Goal: Task Accomplishment & Management: Manage account settings

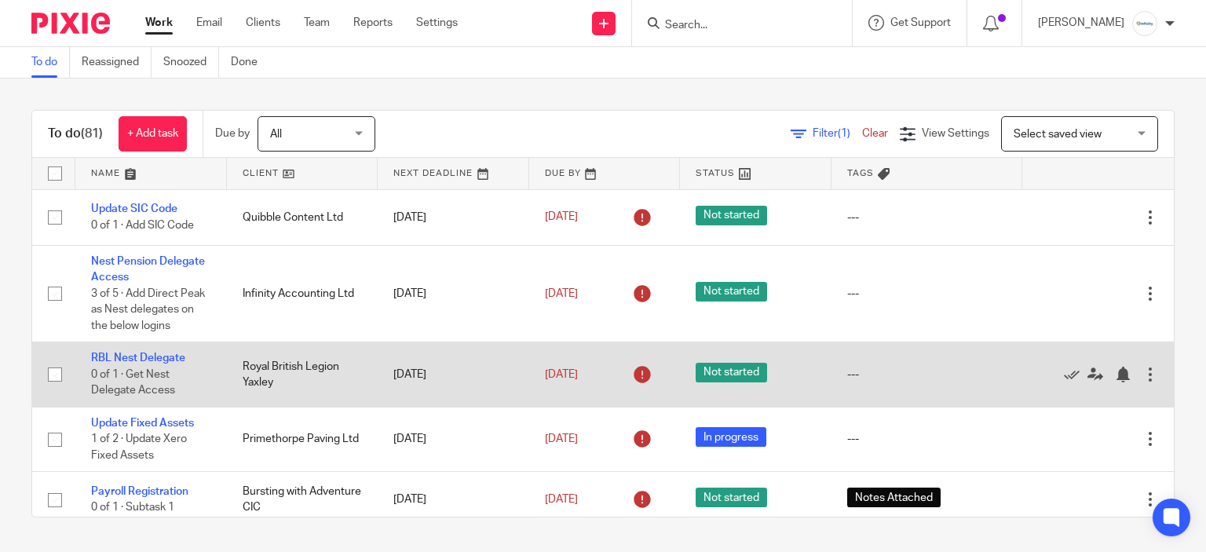
scroll to position [157, 0]
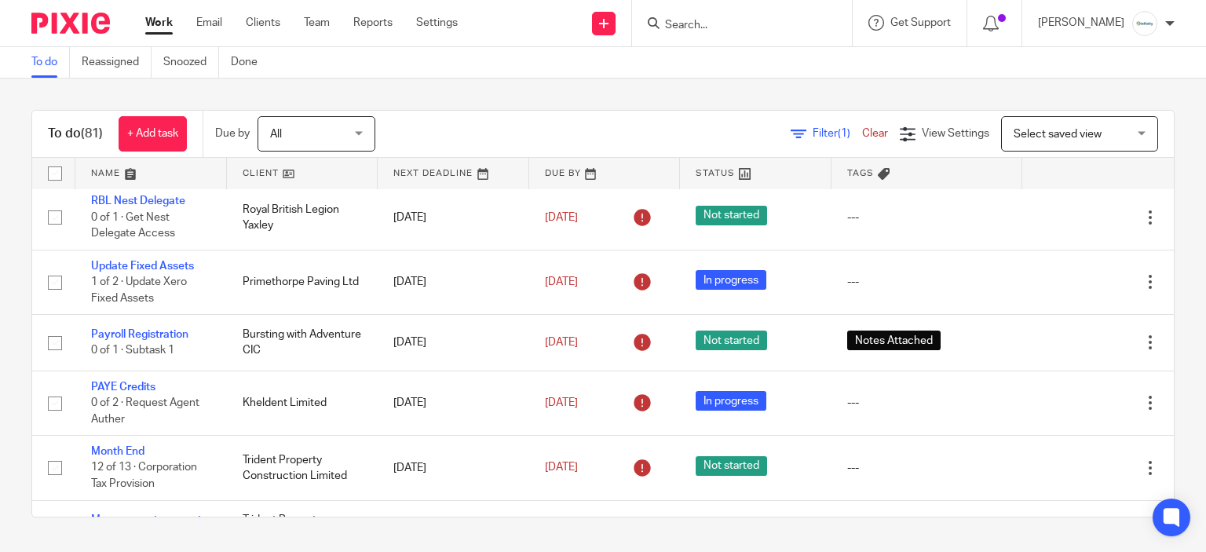
click at [1019, 134] on span "Select saved view" at bounding box center [1058, 134] width 88 height 11
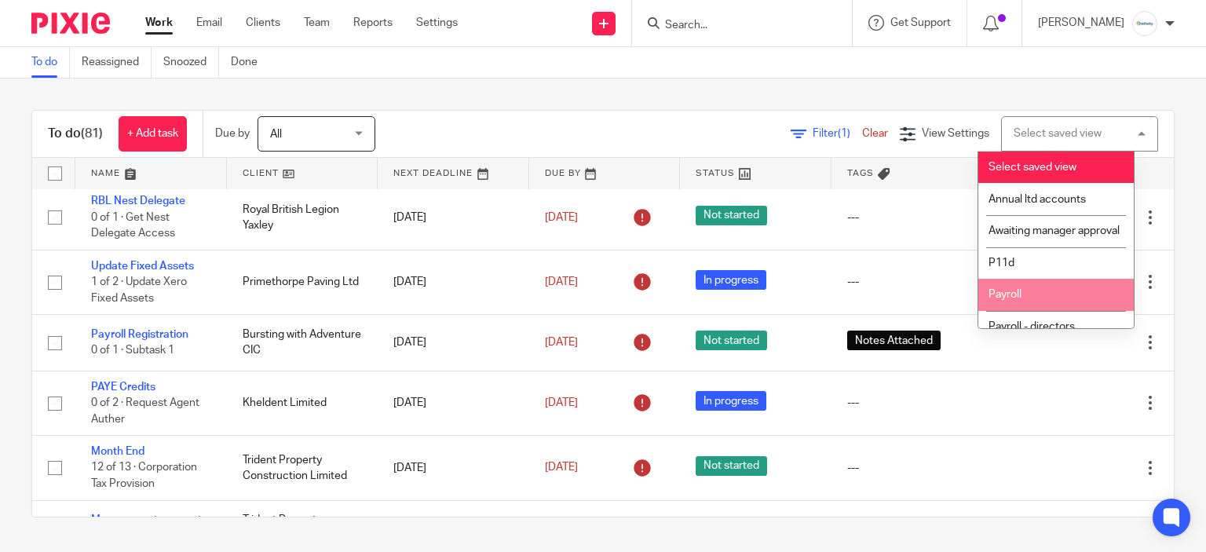
click at [1054, 311] on li "Payroll" at bounding box center [1055, 295] width 155 height 32
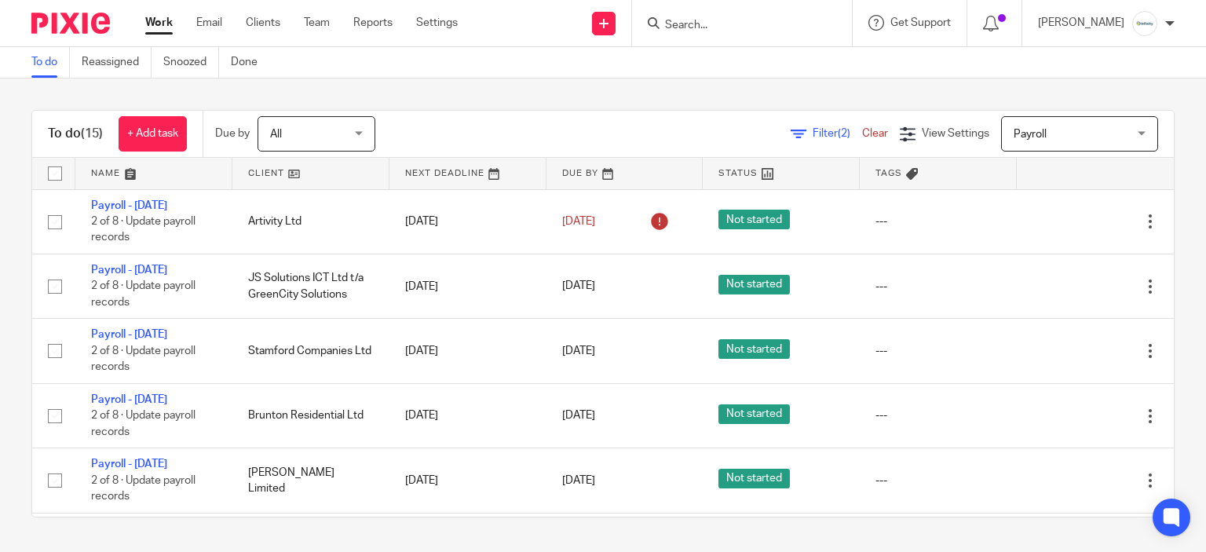
drag, startPoint x: 135, startPoint y: 206, endPoint x: 518, endPoint y: 126, distance: 391.5
click at [518, 126] on div "Filter (2) Clear View Settings View Settings (2) Filters Clear Save Manage save…" at bounding box center [788, 133] width 771 height 35
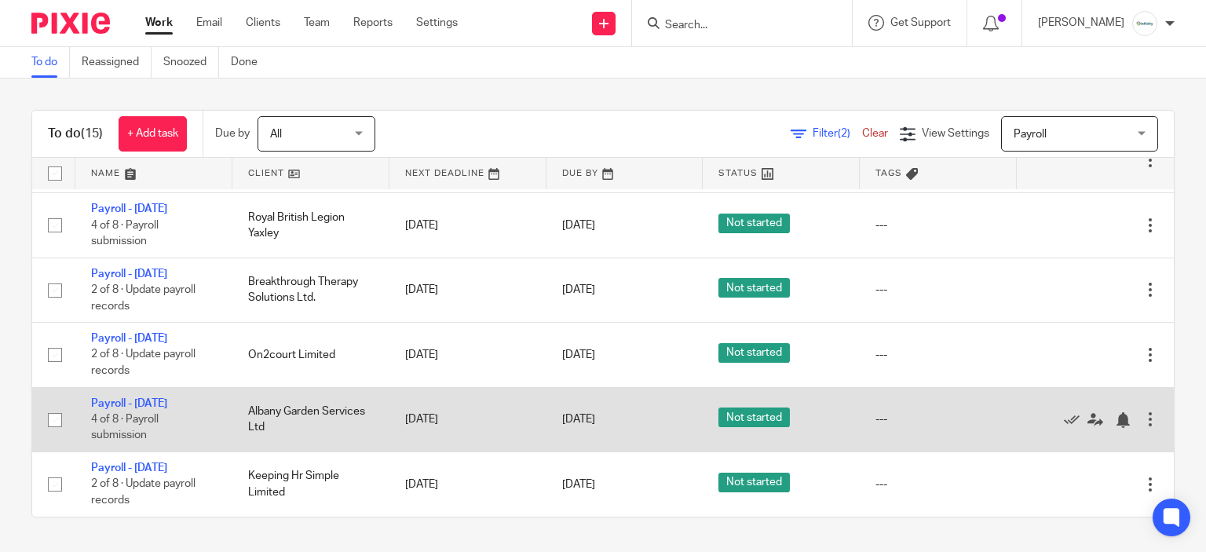
scroll to position [654, 0]
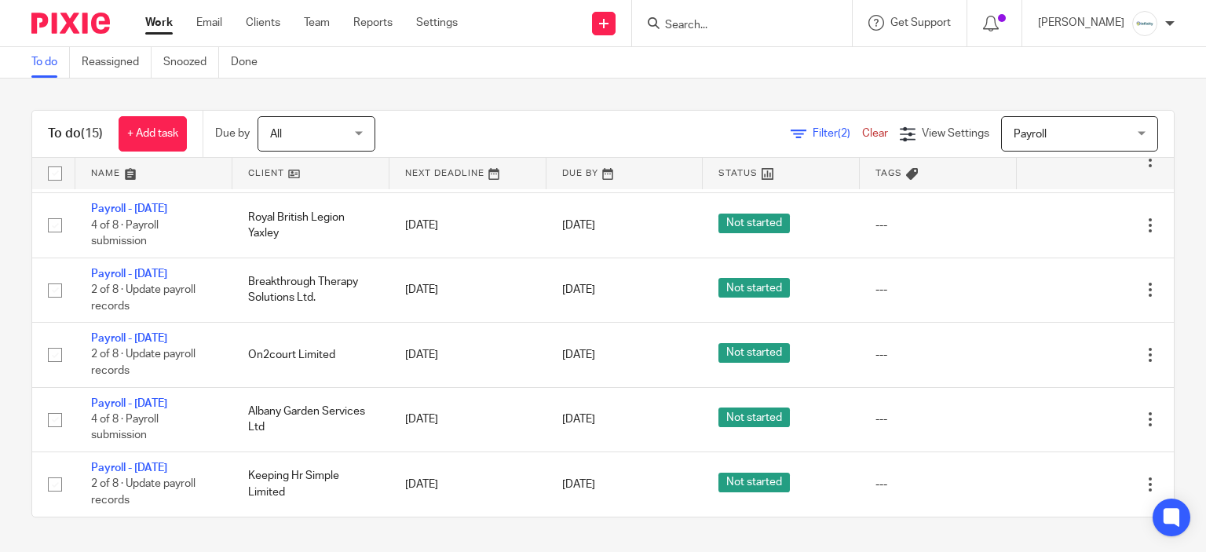
drag, startPoint x: 110, startPoint y: 208, endPoint x: 106, endPoint y: 201, distance: 8.1
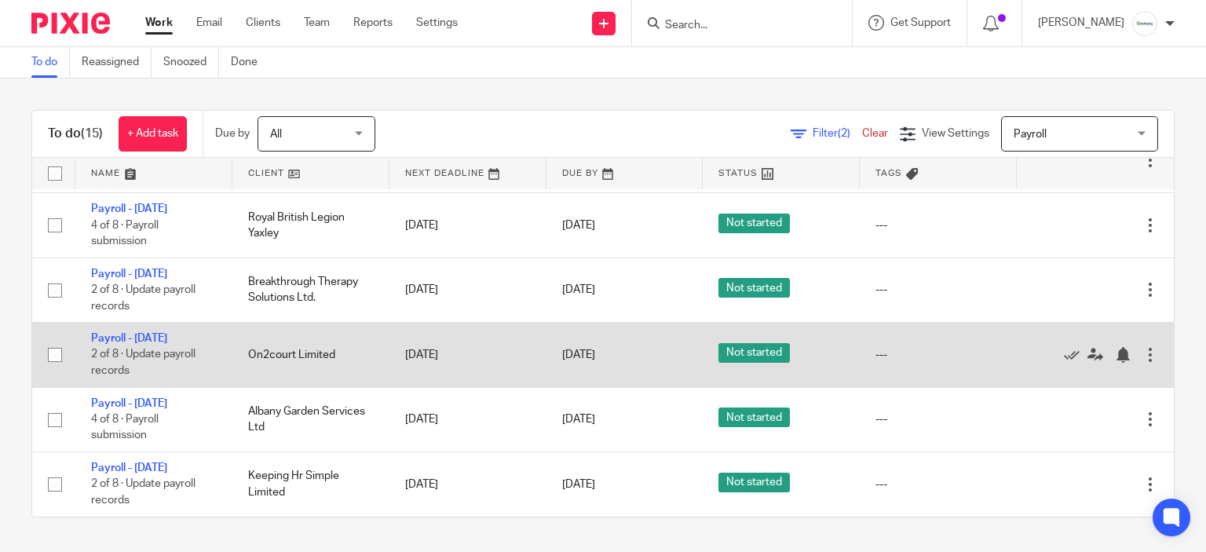
scroll to position [811, 0]
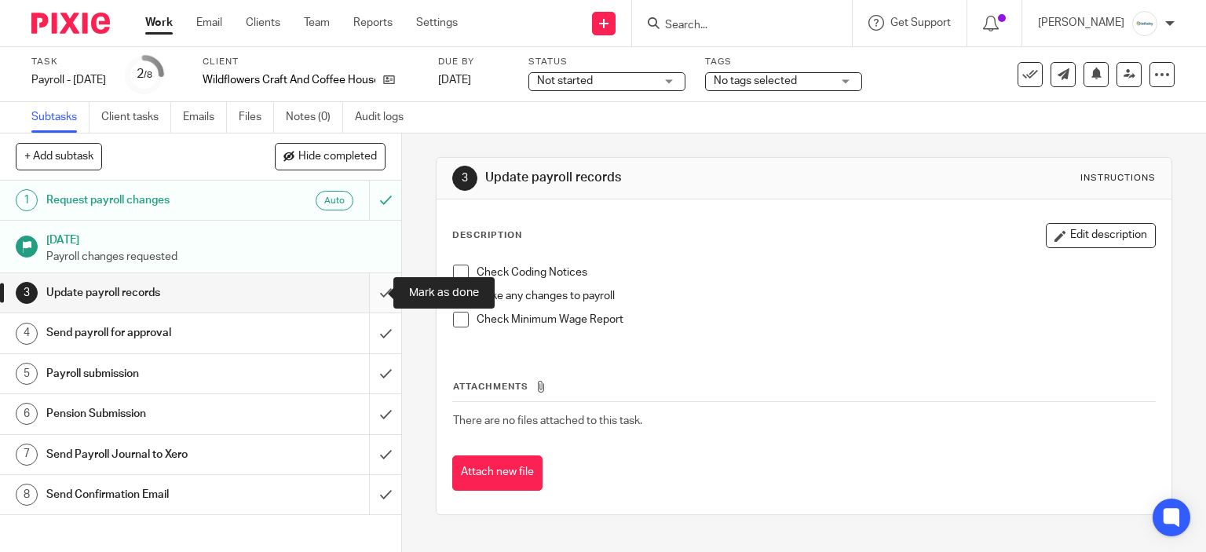
click at [381, 291] on input "submit" at bounding box center [200, 292] width 401 height 39
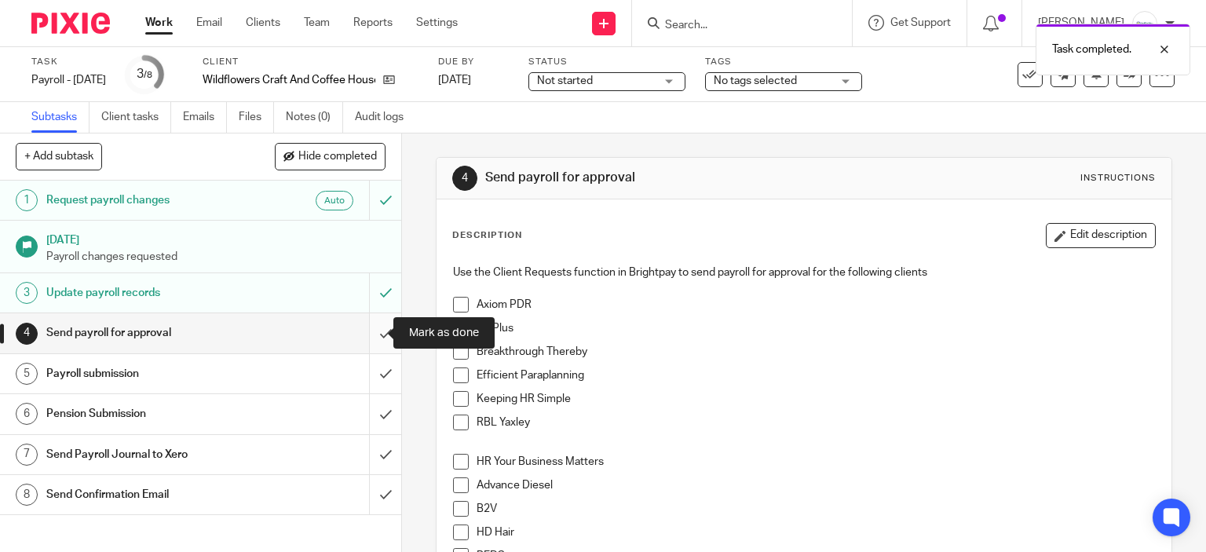
click at [374, 324] on input "submit" at bounding box center [200, 332] width 401 height 39
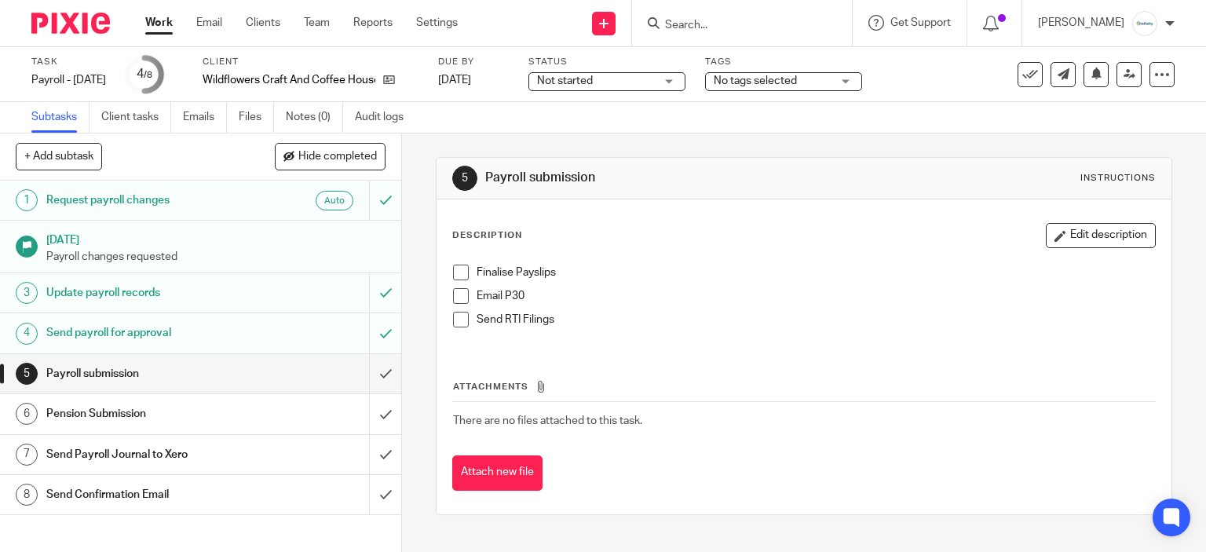
click at [453, 267] on span at bounding box center [461, 273] width 16 height 16
click at [459, 316] on span at bounding box center [461, 320] width 16 height 16
click at [465, 289] on li "Email P30" at bounding box center [804, 300] width 703 height 24
click at [453, 294] on span at bounding box center [461, 296] width 16 height 16
click at [380, 367] on input "submit" at bounding box center [200, 373] width 401 height 39
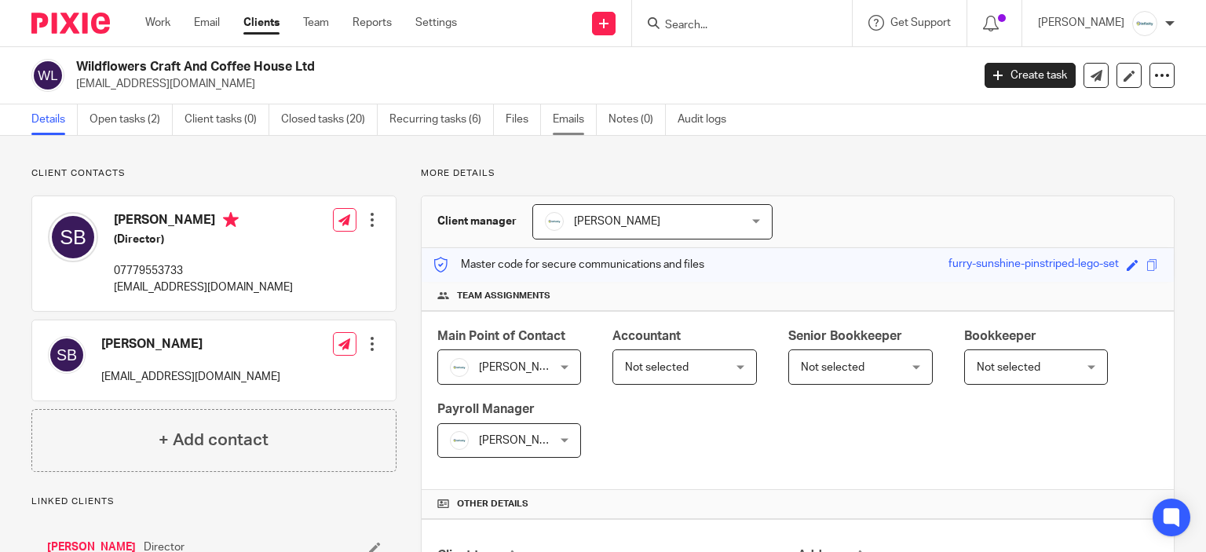
click at [577, 129] on link "Emails" at bounding box center [575, 119] width 44 height 31
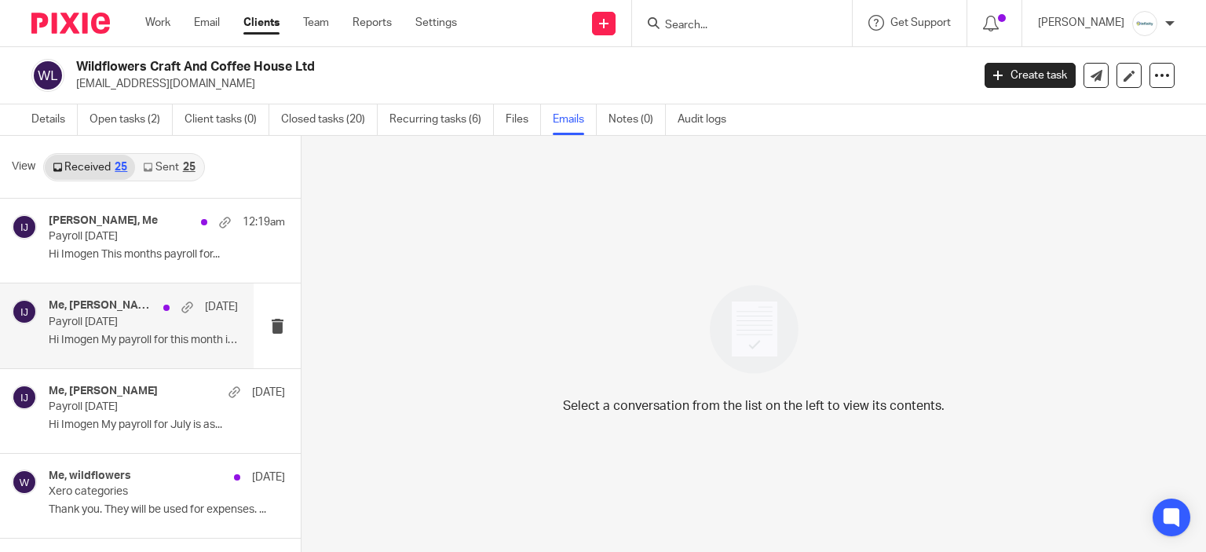
click at [101, 346] on p "Hi Imogen My payroll for this month is as..." at bounding box center [143, 340] width 189 height 13
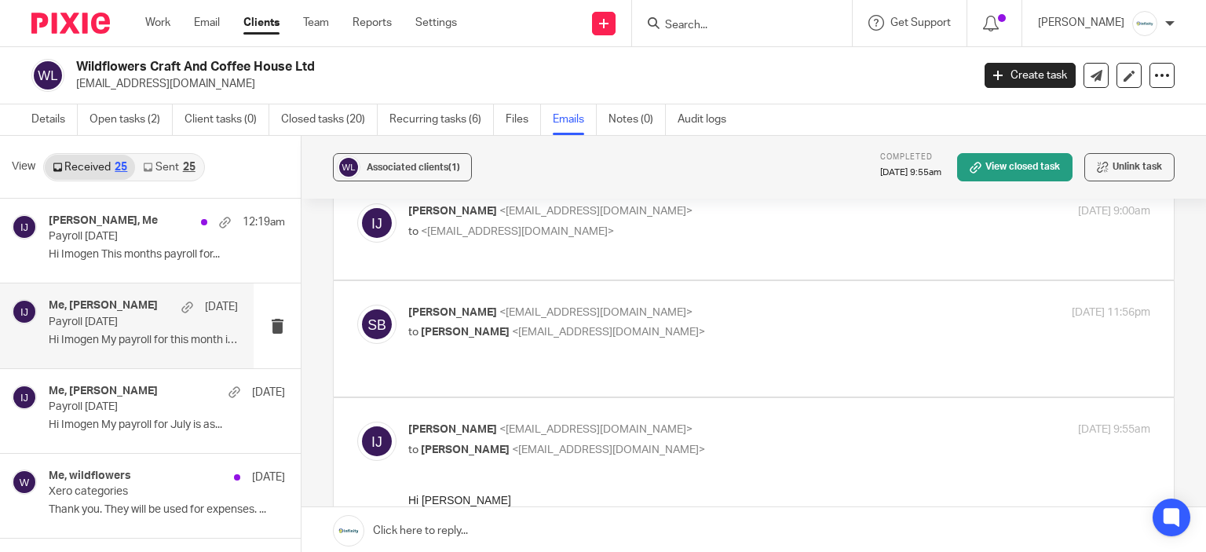
scroll to position [79, 0]
click at [617, 305] on p "Susan Bessent <sjbessent@gmail.com>" at bounding box center [655, 313] width 495 height 16
checkbox input "true"
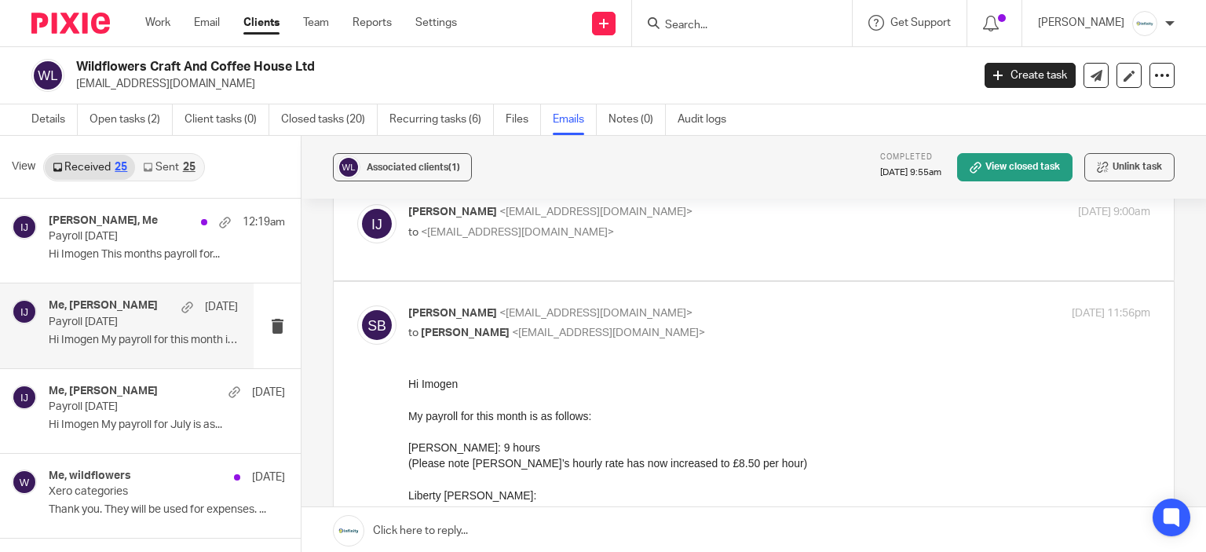
scroll to position [0, 0]
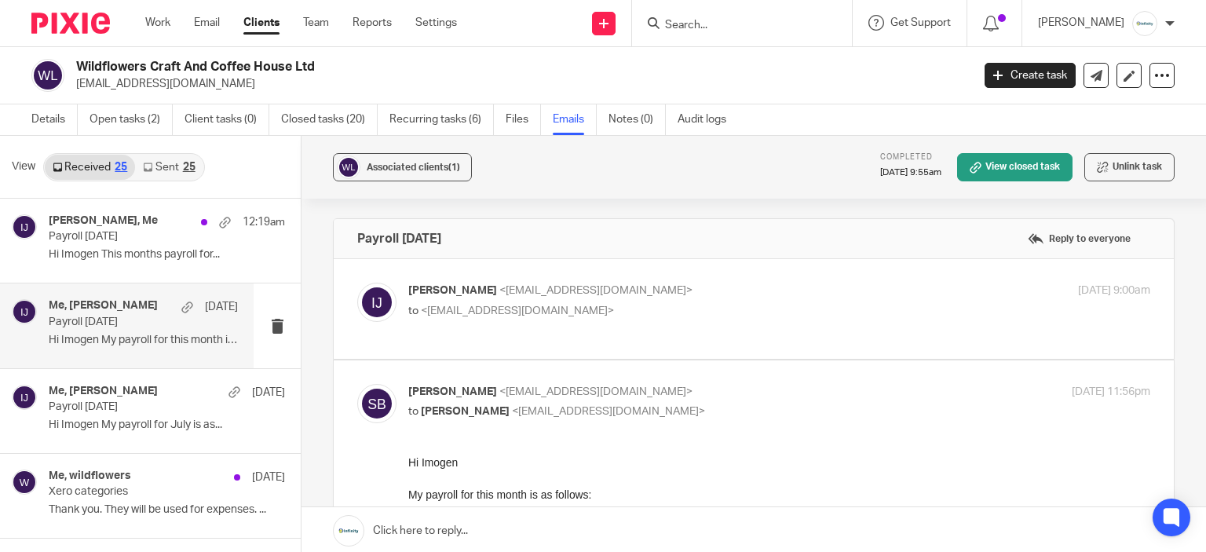
click at [701, 287] on p "Imogen Jarvis <imogen@infinity-accounting.co.uk>" at bounding box center [655, 291] width 495 height 16
checkbox input "true"
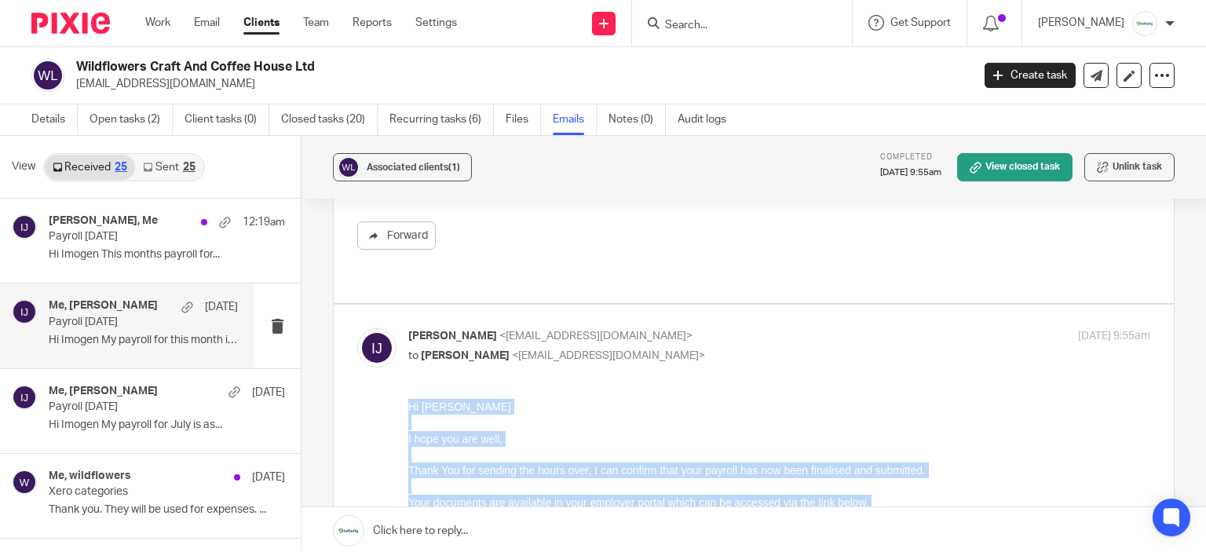
scroll to position [1228, 0]
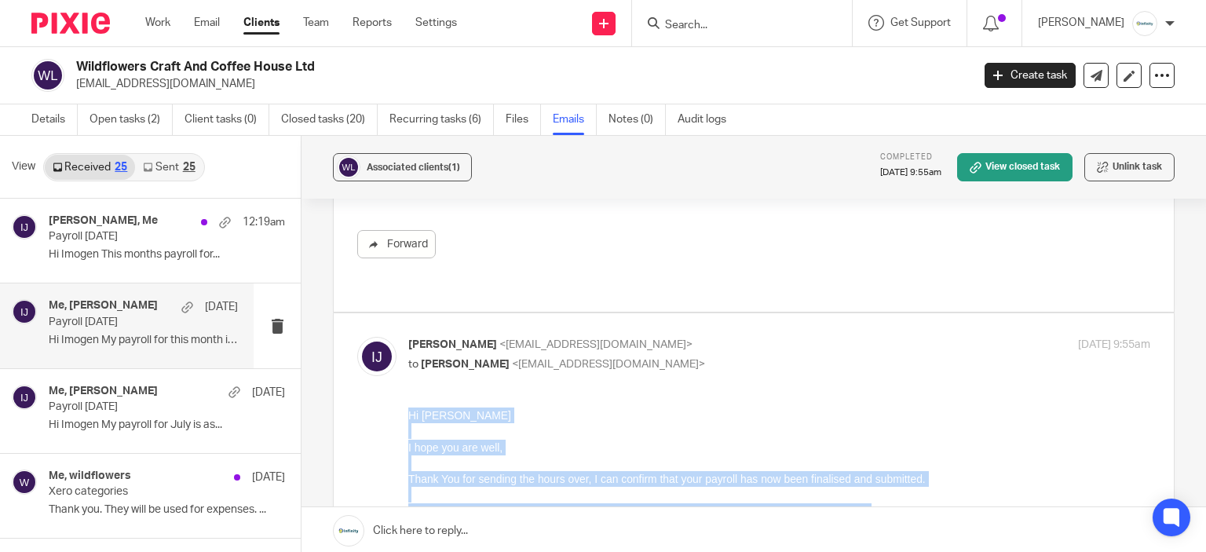
drag, startPoint x: 471, startPoint y: 695, endPoint x: 788, endPoint y: 821, distance: 340.5
copy div "Hi Susan I hope you are well, Thank You for sending the hours over, I can confi…"
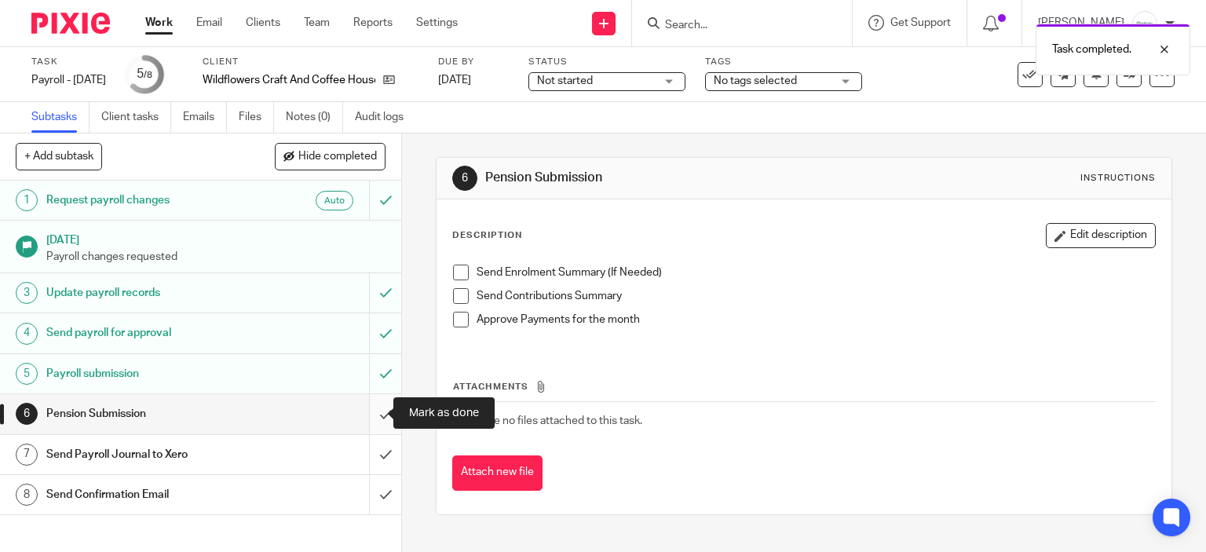
click at [379, 415] on input "submit" at bounding box center [200, 413] width 401 height 39
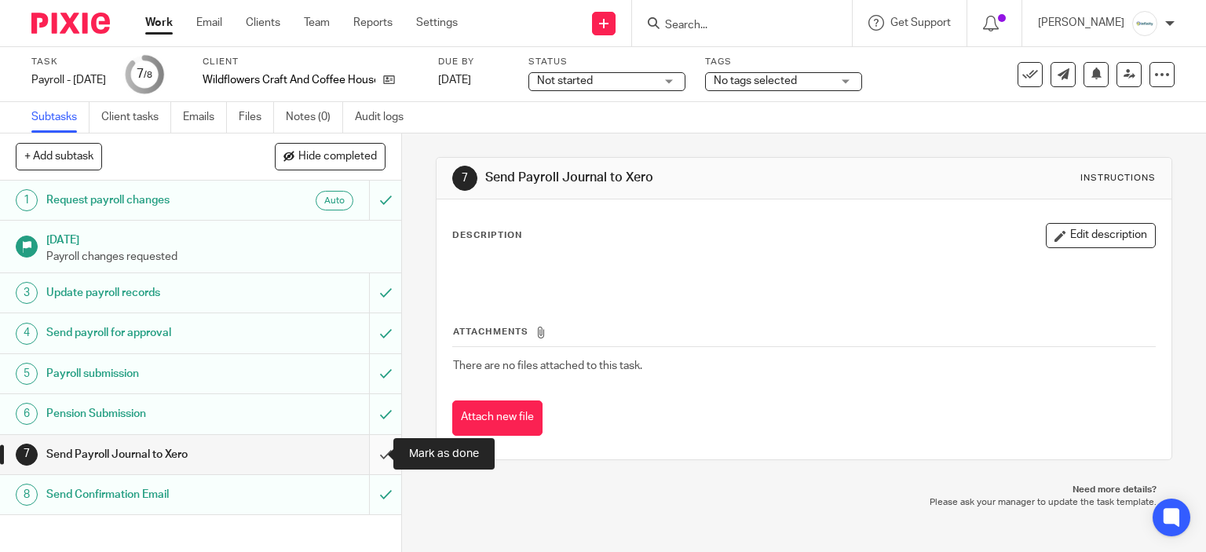
click at [360, 455] on input "submit" at bounding box center [200, 454] width 401 height 39
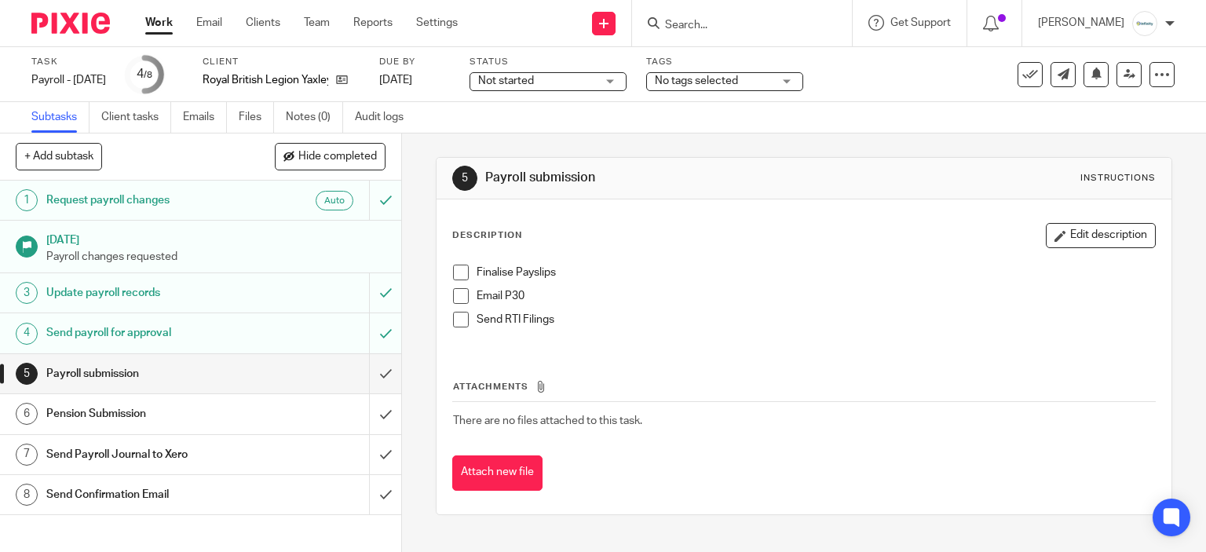
click at [455, 277] on span at bounding box center [461, 273] width 16 height 16
click at [453, 306] on li "Email P30" at bounding box center [804, 300] width 703 height 24
click at [457, 297] on span at bounding box center [461, 296] width 16 height 16
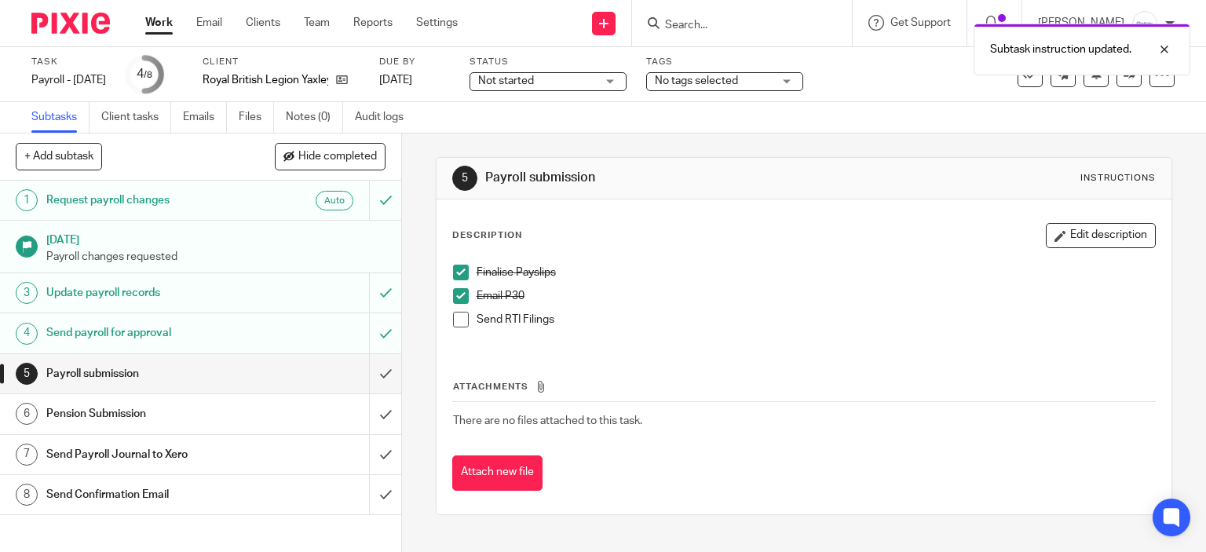
click at [458, 318] on span at bounding box center [461, 320] width 16 height 16
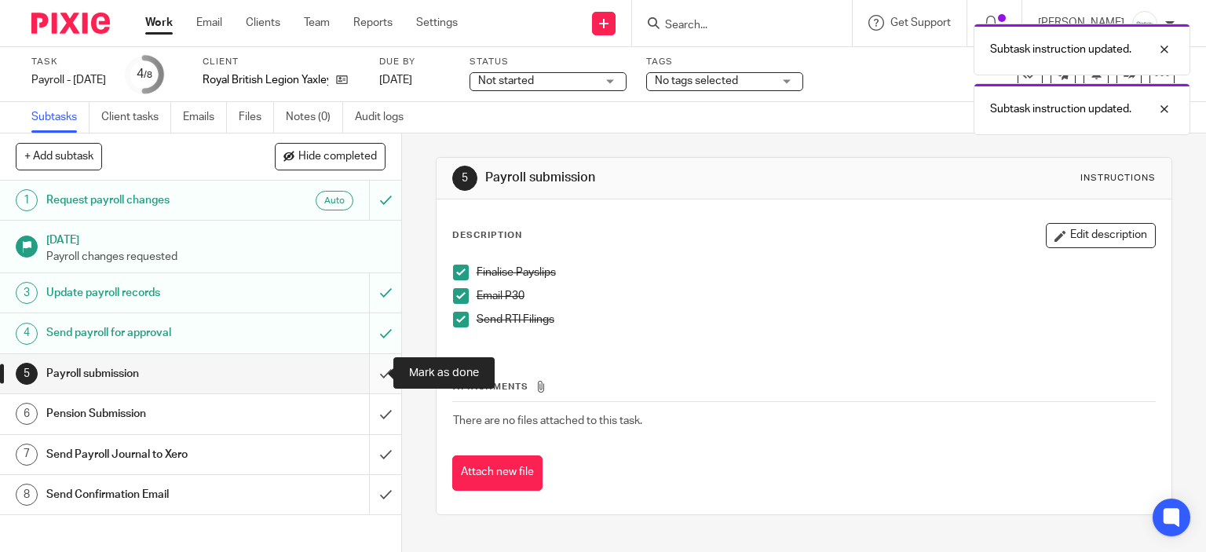
click at [380, 370] on input "submit" at bounding box center [200, 373] width 401 height 39
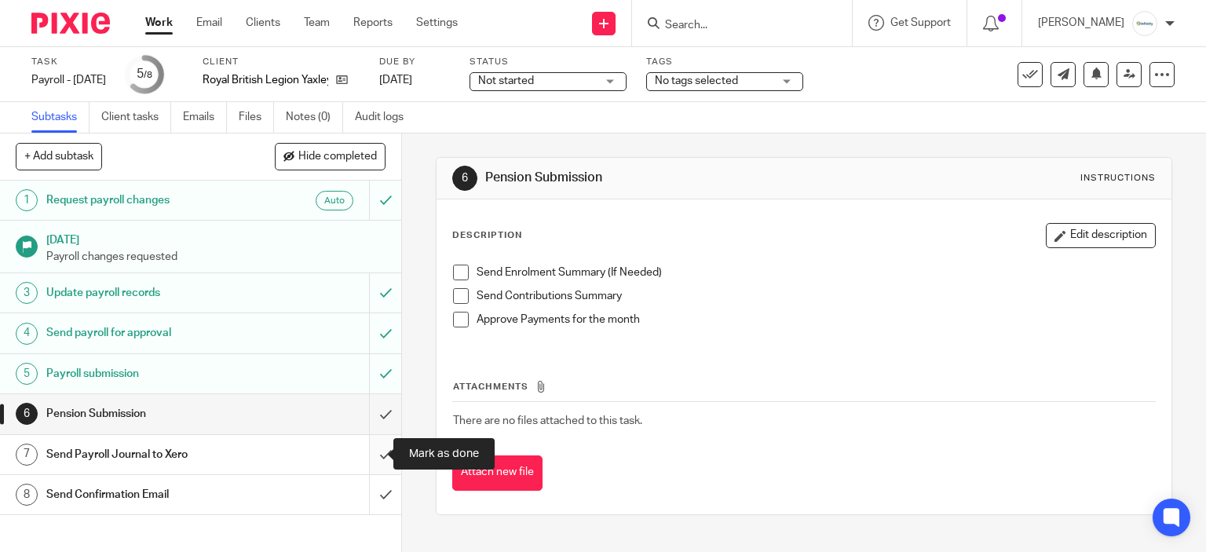
click at [370, 468] on input "submit" at bounding box center [200, 454] width 401 height 39
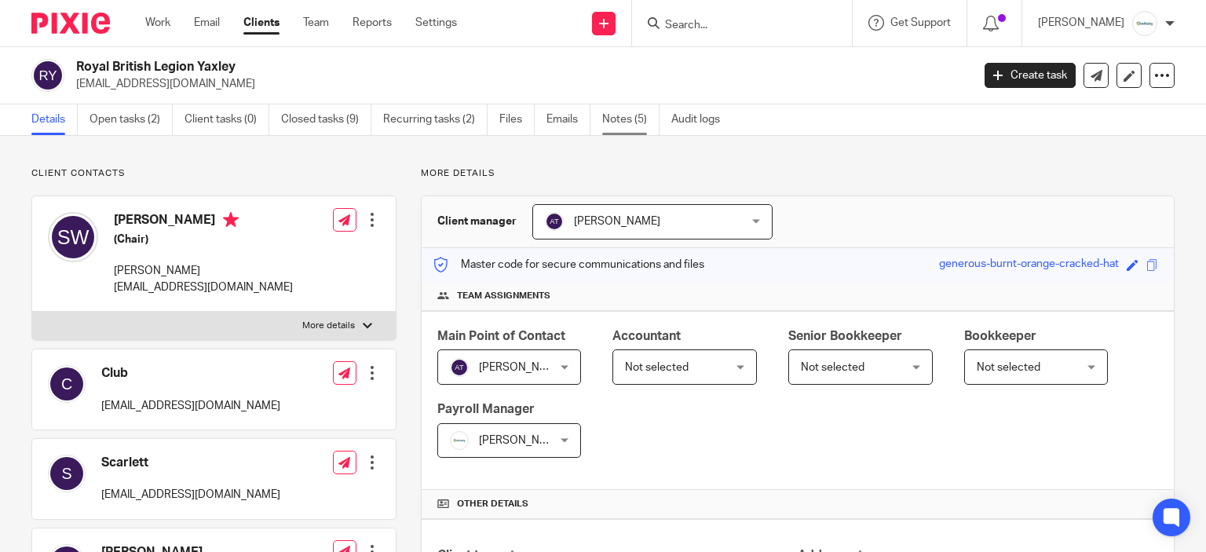
click at [641, 124] on link "Notes (5)" at bounding box center [630, 119] width 57 height 31
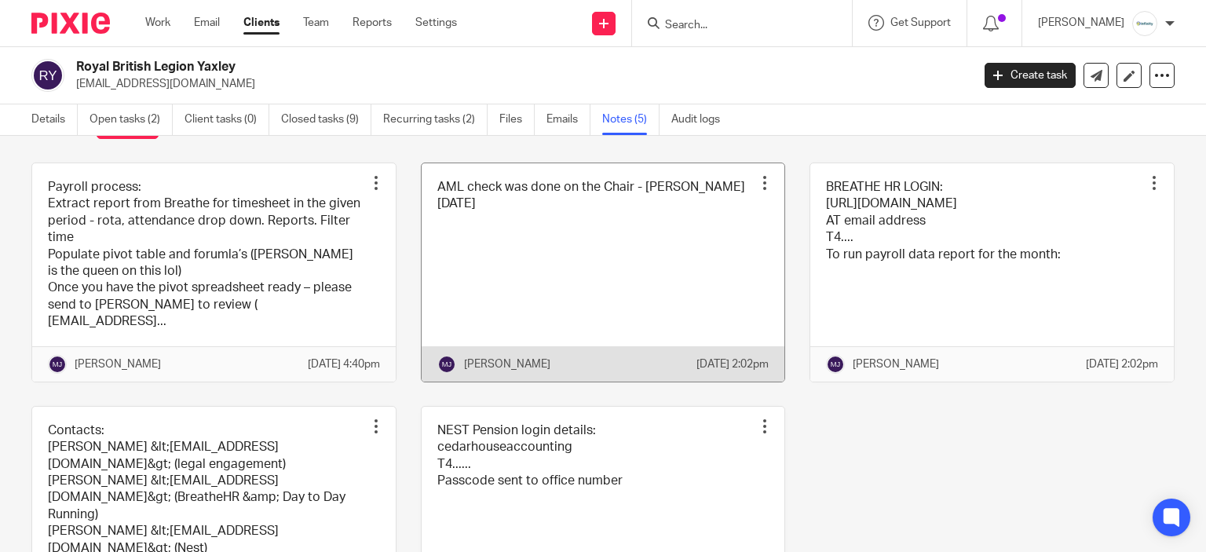
scroll to position [157, 0]
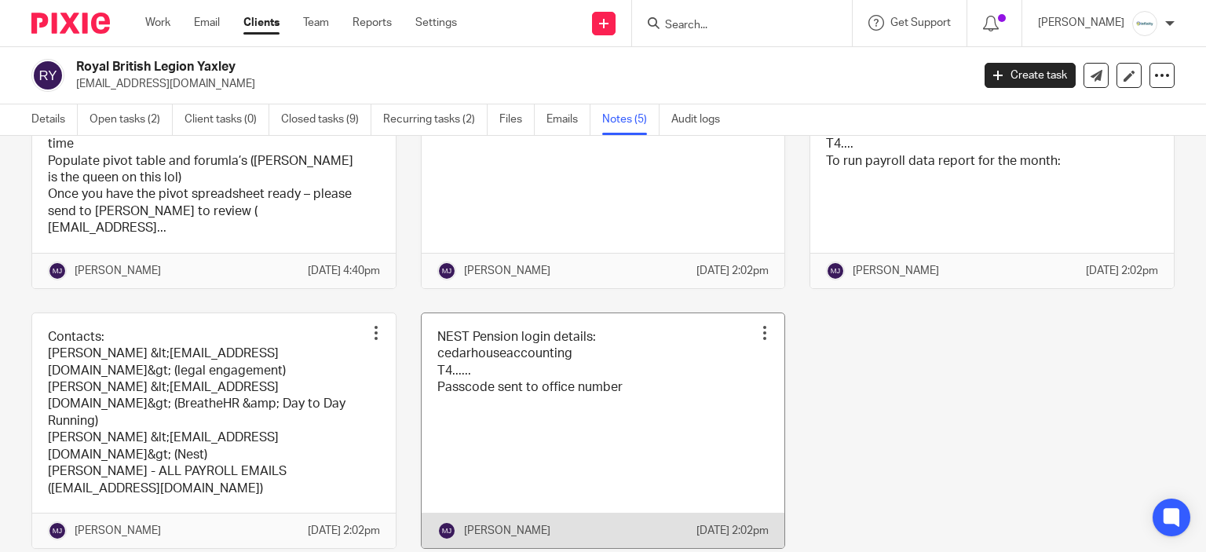
click at [591, 445] on link at bounding box center [604, 430] width 364 height 235
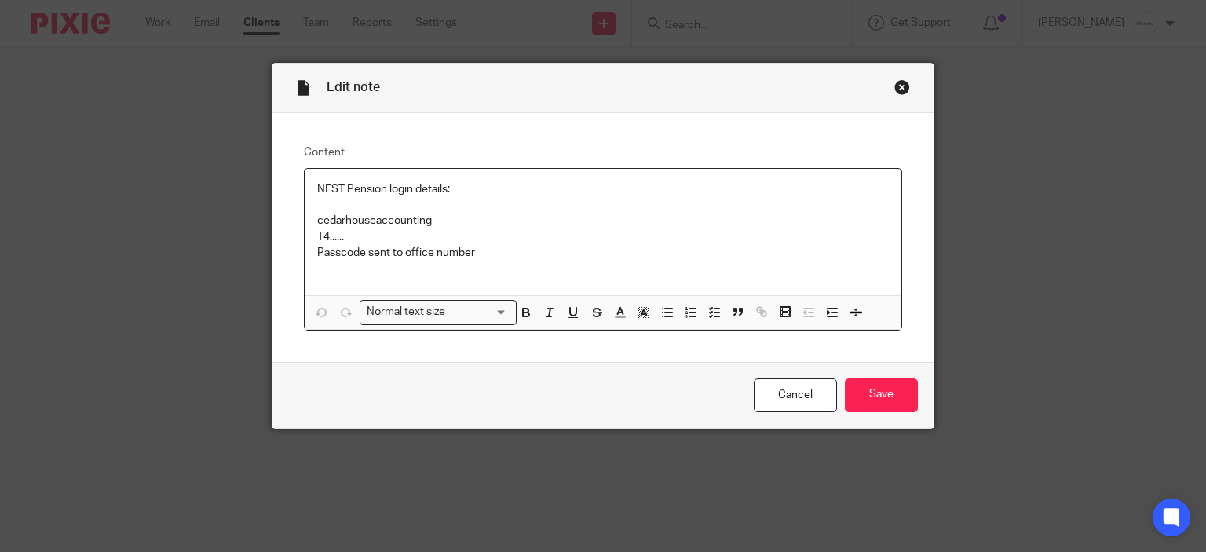
click at [379, 218] on p "cedarhouseaccounting" at bounding box center [603, 221] width 572 height 16
copy p "cedarhouseaccounting"
click at [993, 112] on div "Edit note Content NEST Pension login details: cedarhouseaccounting T4...... Pas…" at bounding box center [603, 276] width 1206 height 552
click at [817, 192] on p "NEST Pension login details:" at bounding box center [603, 189] width 572 height 16
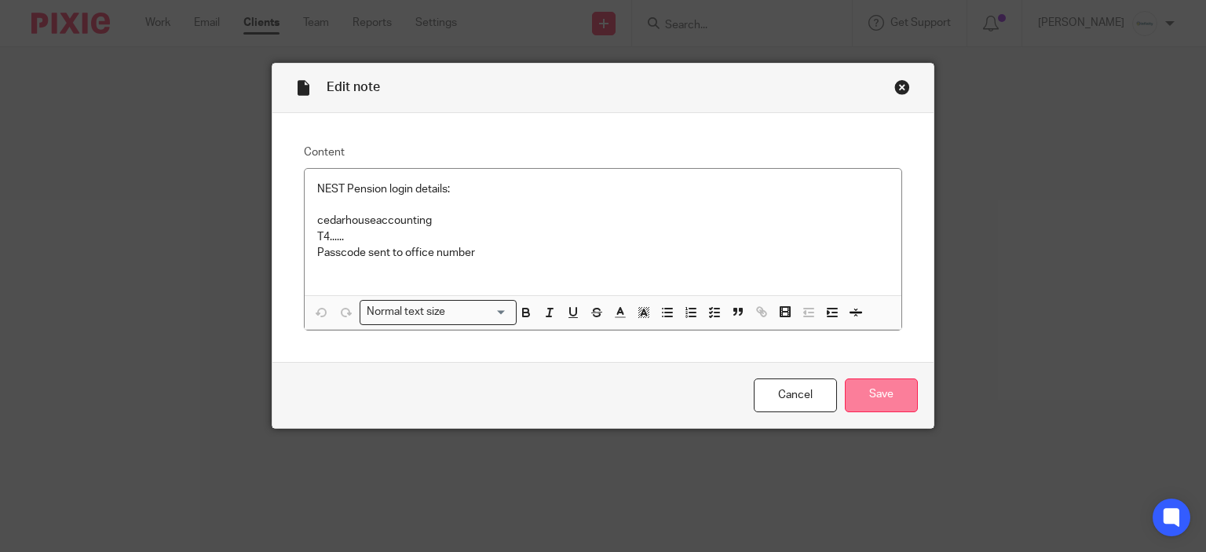
click at [894, 391] on input "Save" at bounding box center [881, 396] width 73 height 34
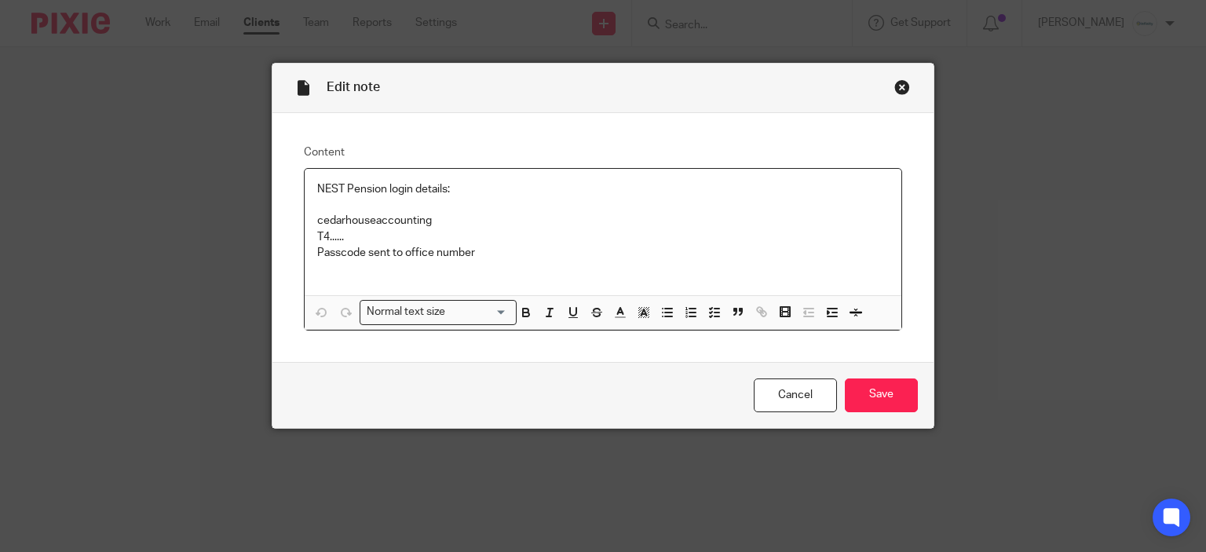
click at [361, 219] on p "cedarhouseaccounting" at bounding box center [603, 221] width 572 height 16
drag, startPoint x: 0, startPoint y: 0, endPoint x: 361, endPoint y: 219, distance: 422.5
click at [361, 219] on p "cedarhouseaccounting" at bounding box center [603, 221] width 572 height 16
copy p "cedarhouseaccounting"
click at [321, 216] on p "cedarhouseaccounting" at bounding box center [603, 221] width 572 height 16
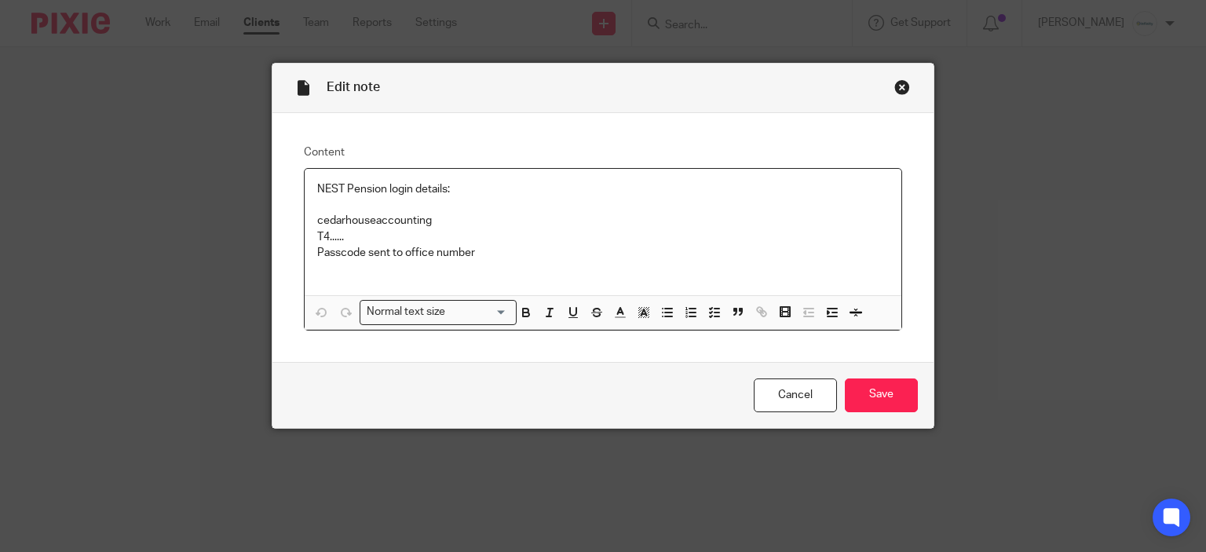
click at [410, 221] on p "cedarhouseaccounting" at bounding box center [603, 221] width 572 height 16
copy p "cedarhouseaccounting"
click at [748, 290] on div "NEST Pension login details: cedarhouseaccounting T4...... Passcode sent to offi…" at bounding box center [604, 232] width 598 height 127
click at [371, 225] on p "cedarhouseaccounting" at bounding box center [603, 221] width 572 height 16
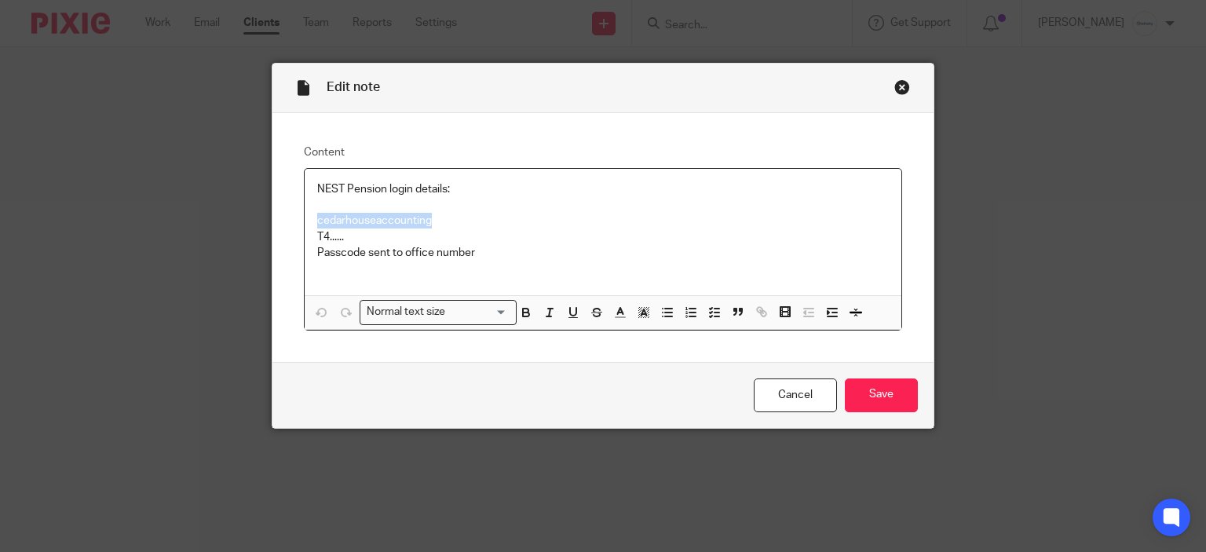
click at [371, 225] on p "cedarhouseaccounting" at bounding box center [603, 221] width 572 height 16
copy p "cedarhouseaccounting"
click at [707, 134] on div "Content NEST Pension login details: cedarhouseaccounting T4...... Passcode sent…" at bounding box center [603, 237] width 662 height 249
click at [515, 271] on p at bounding box center [603, 269] width 572 height 16
click at [870, 390] on input "Save" at bounding box center [881, 396] width 73 height 34
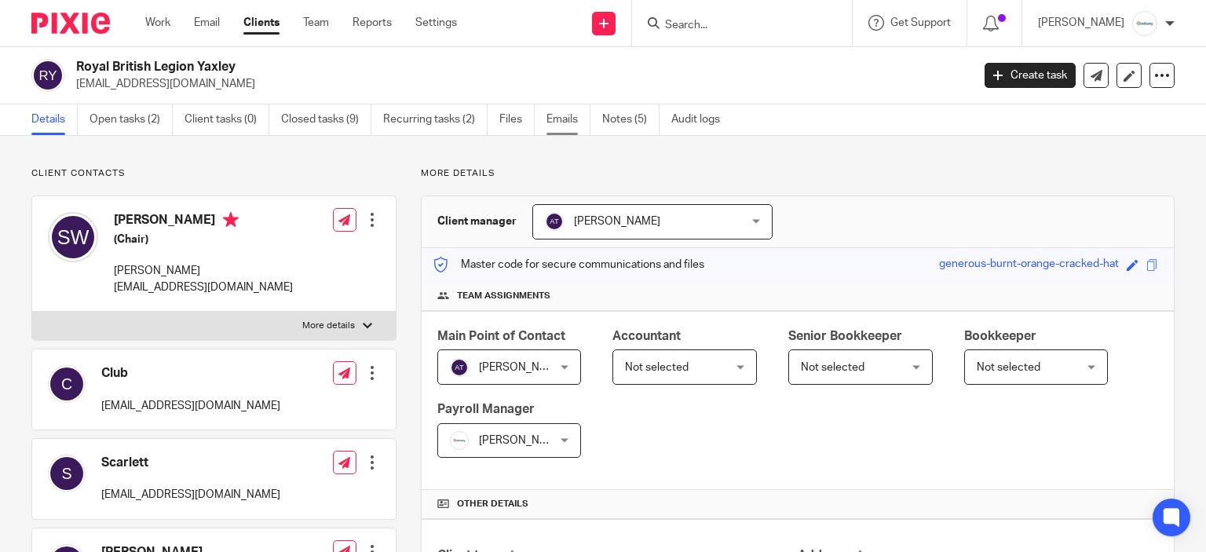
click at [558, 128] on link "Emails" at bounding box center [569, 119] width 44 height 31
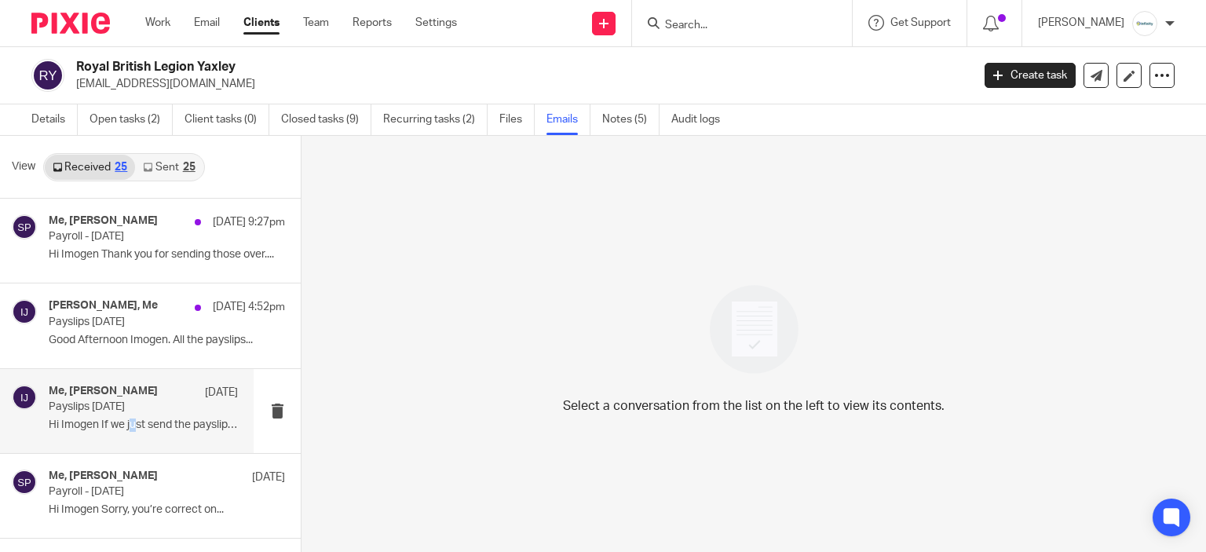
click at [133, 419] on p "Hi Imogen If we just send the payslips and..." at bounding box center [143, 425] width 189 height 13
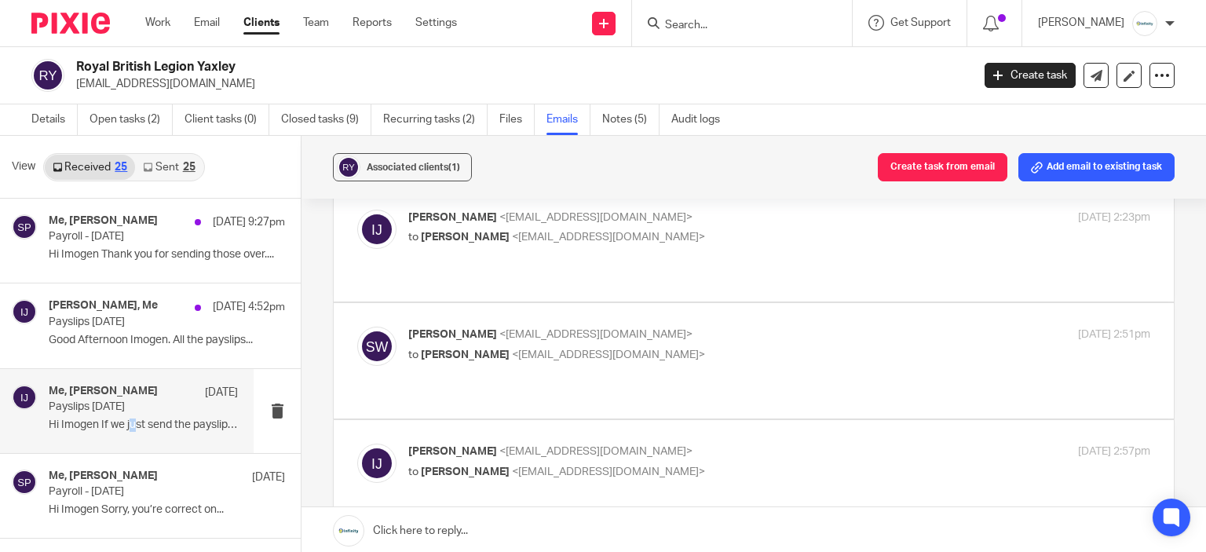
scroll to position [236, 0]
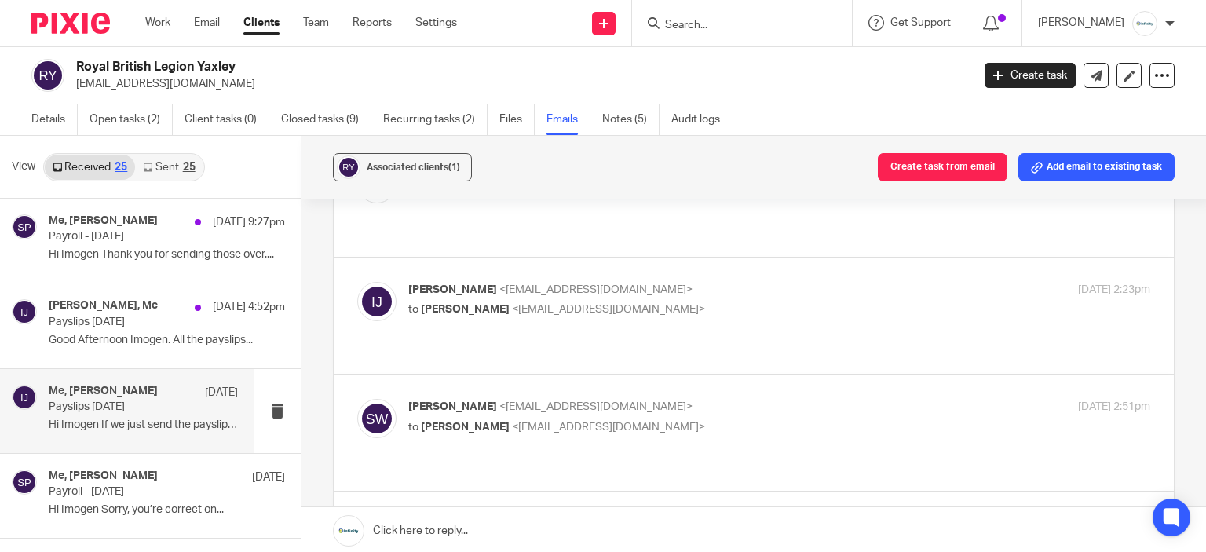
click at [697, 419] on p "to Imogen Jarvis <imogen@infinity-accounting.co.uk>" at bounding box center [655, 427] width 495 height 16
checkbox input "true"
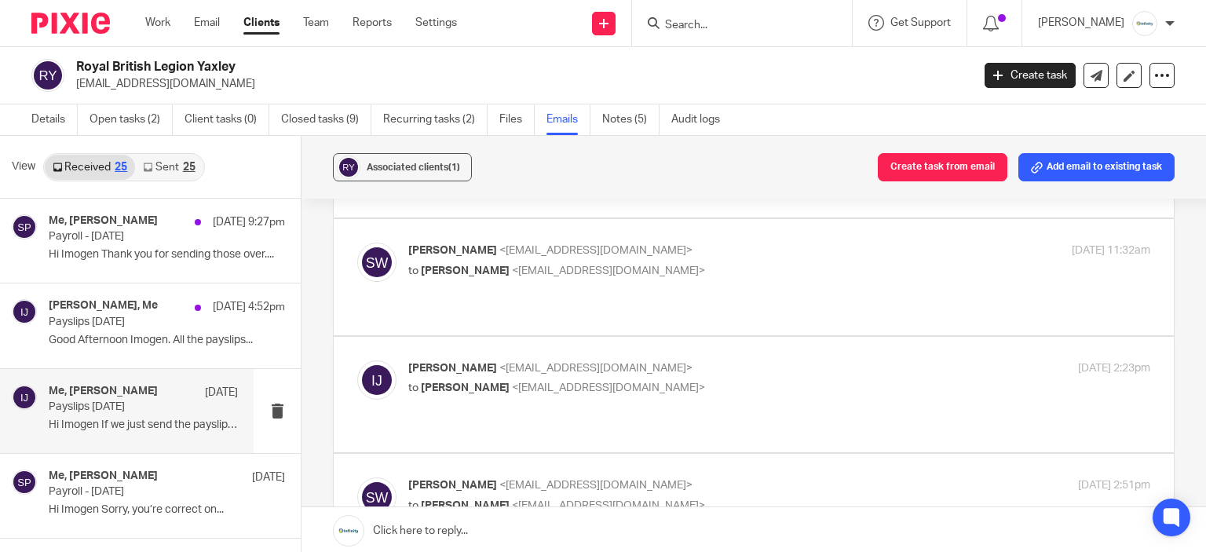
click at [626, 363] on span "<imogen@infinity-accounting.co.uk>" at bounding box center [595, 368] width 193 height 11
checkbox input "true"
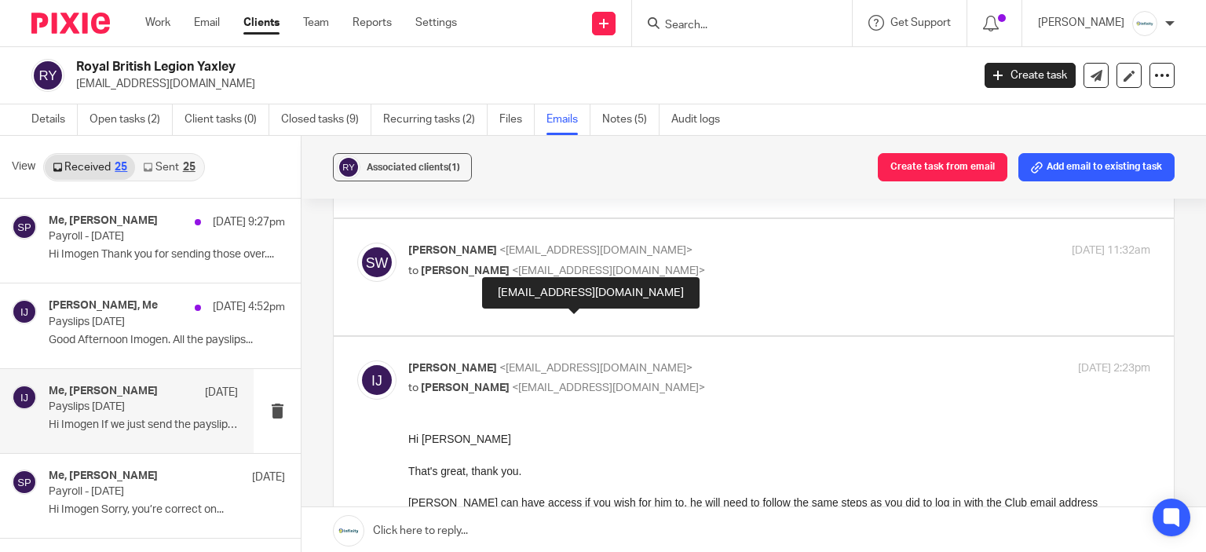
scroll to position [0, 0]
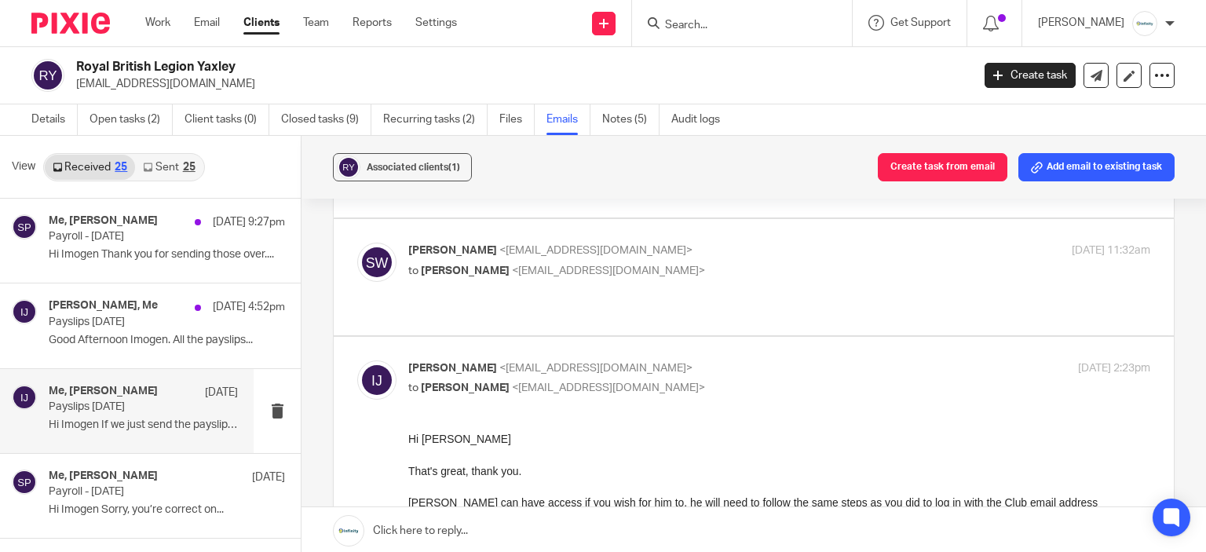
click at [768, 263] on p "to Imogen Jarvis <imogen@infinity-accounting.co.uk>" at bounding box center [655, 271] width 495 height 16
checkbox input "true"
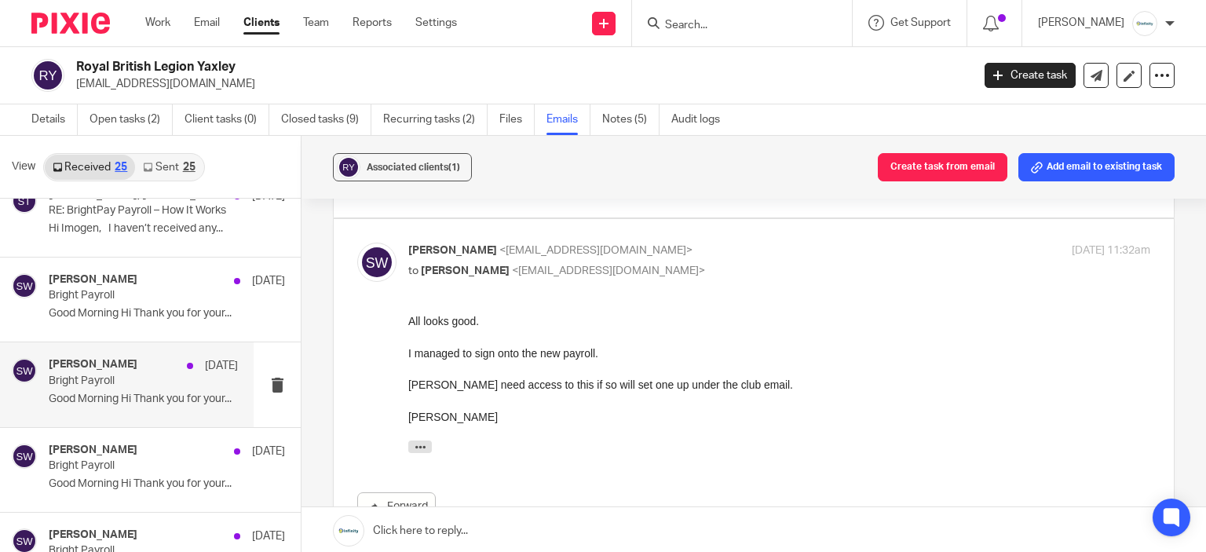
scroll to position [628, 0]
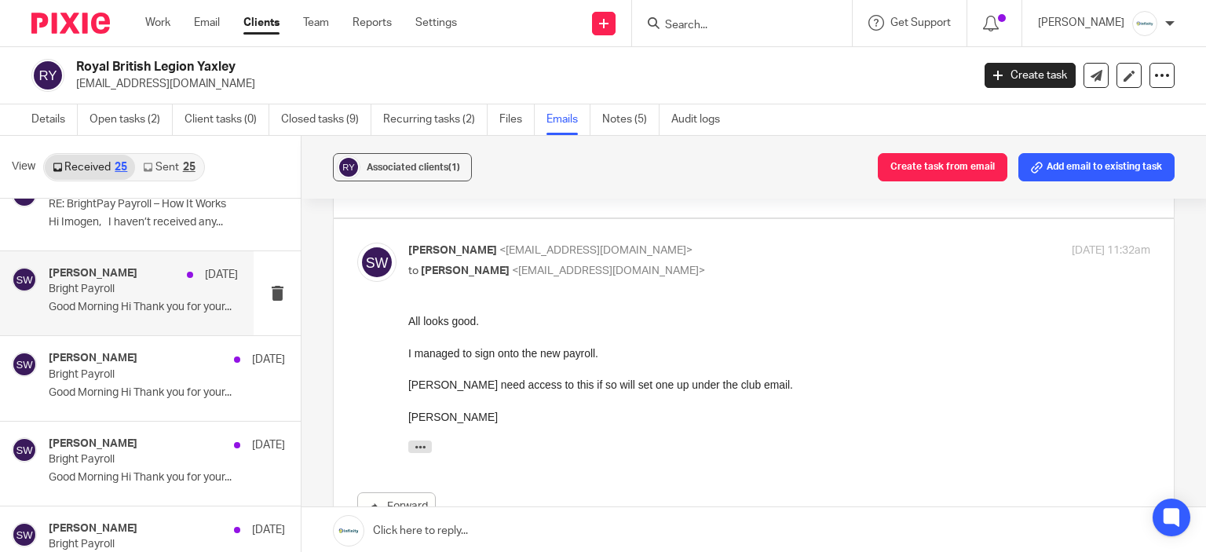
click at [145, 283] on p "Bright Payroll" at bounding box center [125, 289] width 152 height 13
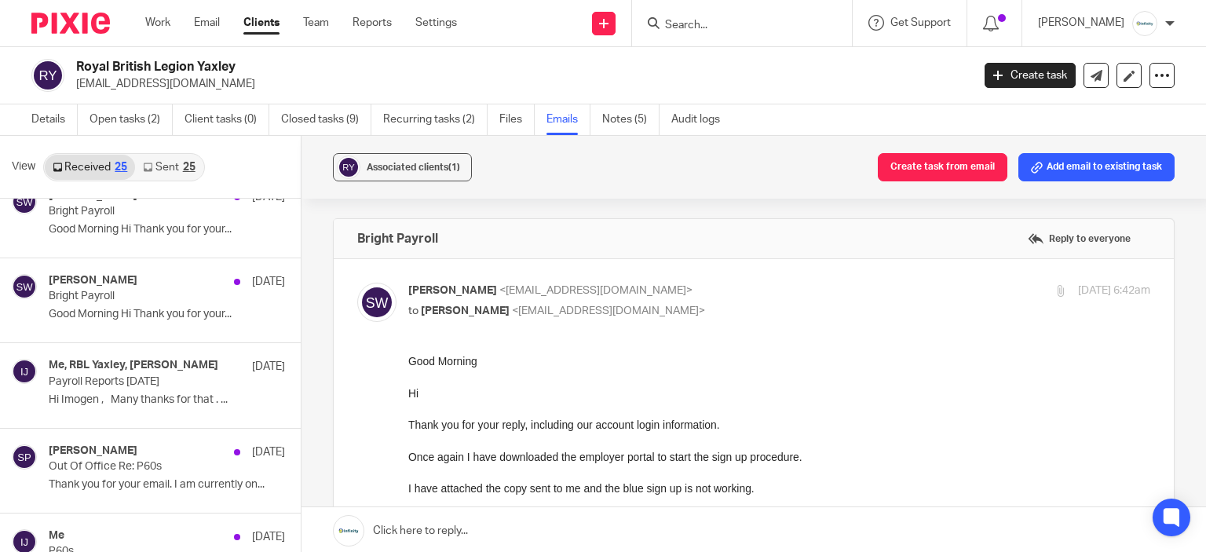
scroll to position [785, 0]
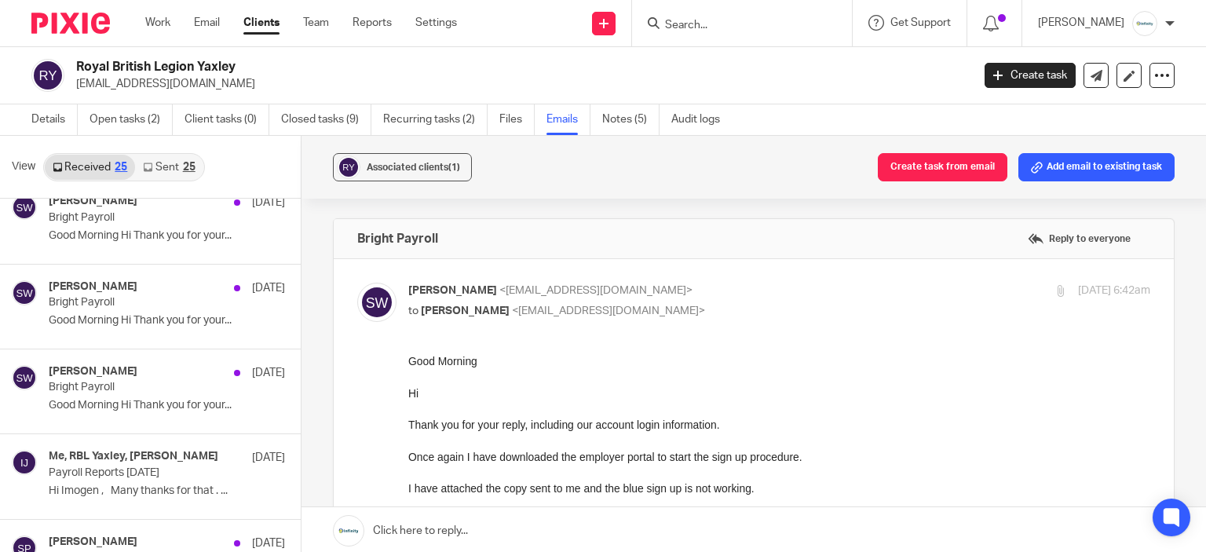
click at [170, 161] on link "Sent 25" at bounding box center [169, 167] width 68 height 25
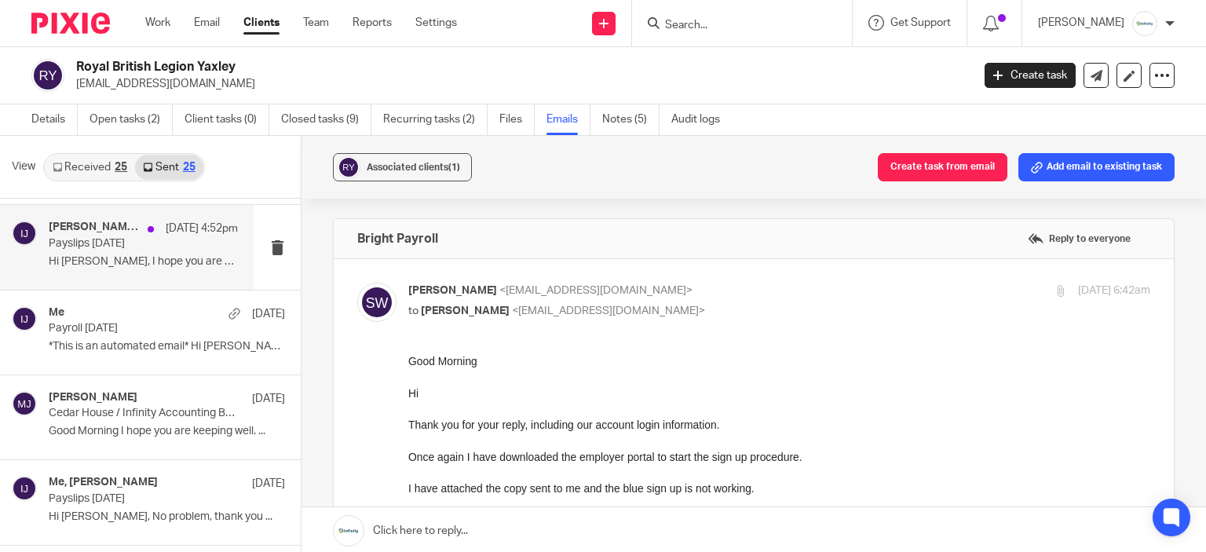
scroll to position [157, 0]
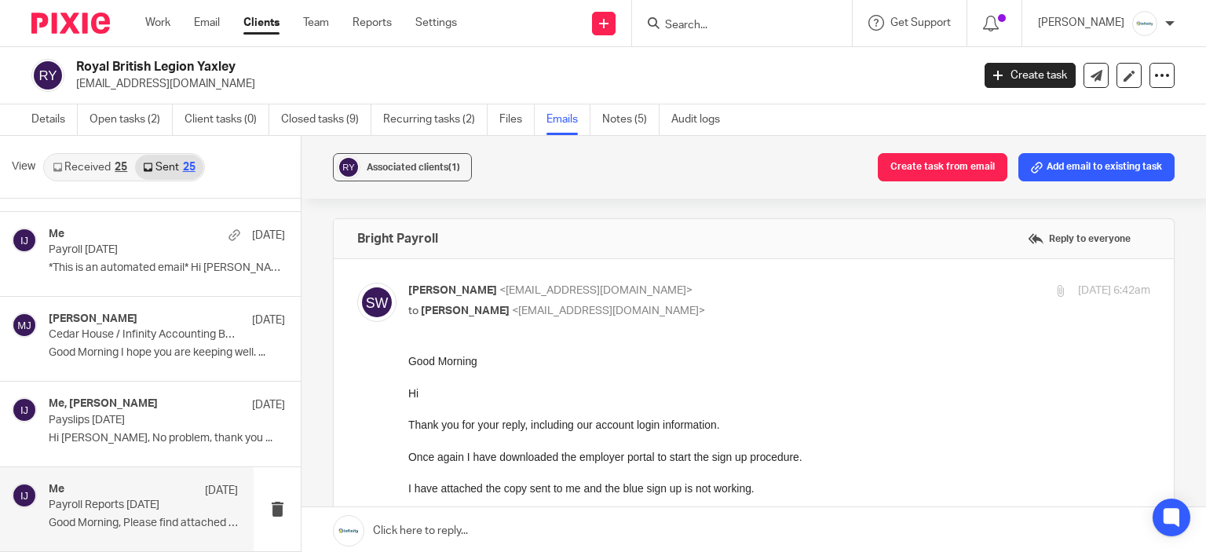
click at [136, 504] on p "Payroll Reports August 2025" at bounding box center [125, 505] width 152 height 13
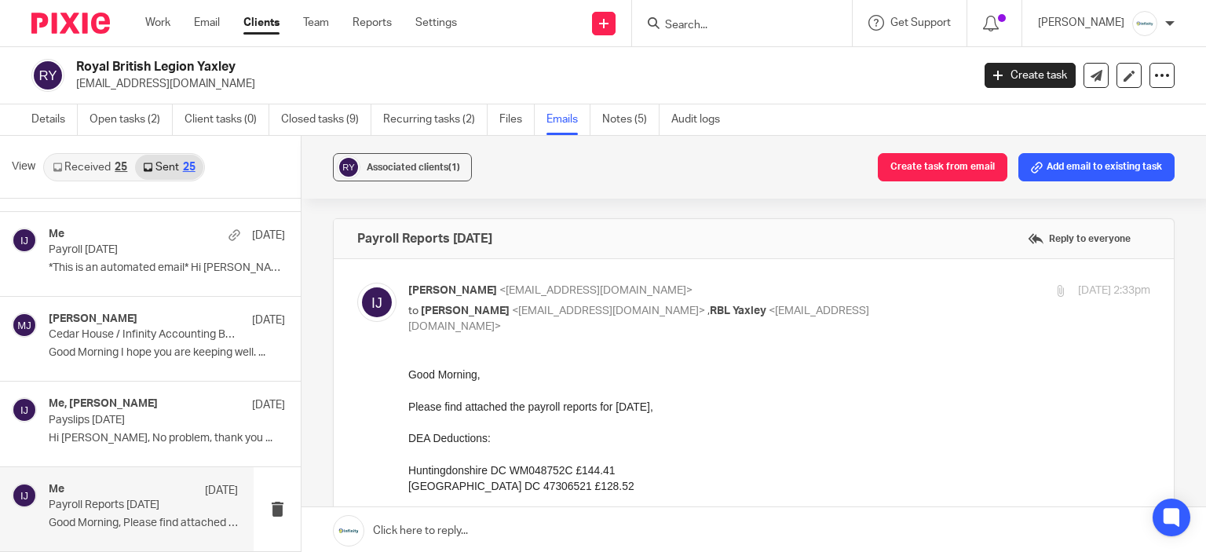
scroll to position [0, 0]
click at [463, 229] on div "Payroll Reports August 2025 Reply to everyone" at bounding box center [754, 238] width 840 height 39
click at [462, 232] on h4 "Payroll Reports August 2025" at bounding box center [424, 239] width 135 height 16
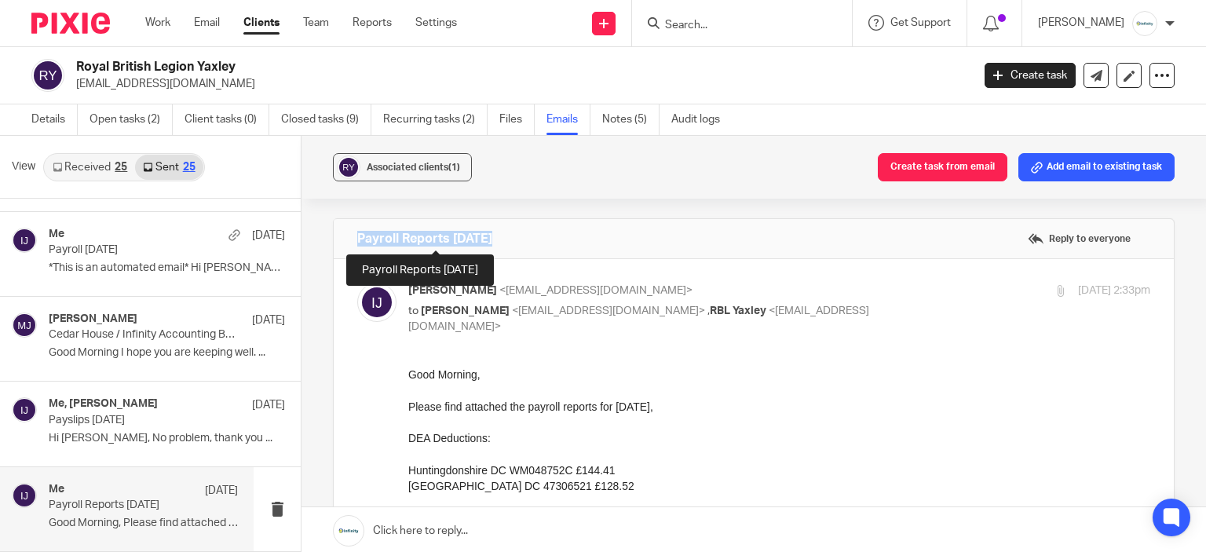
click at [462, 232] on h4 "Payroll Reports August 2025" at bounding box center [424, 239] width 135 height 16
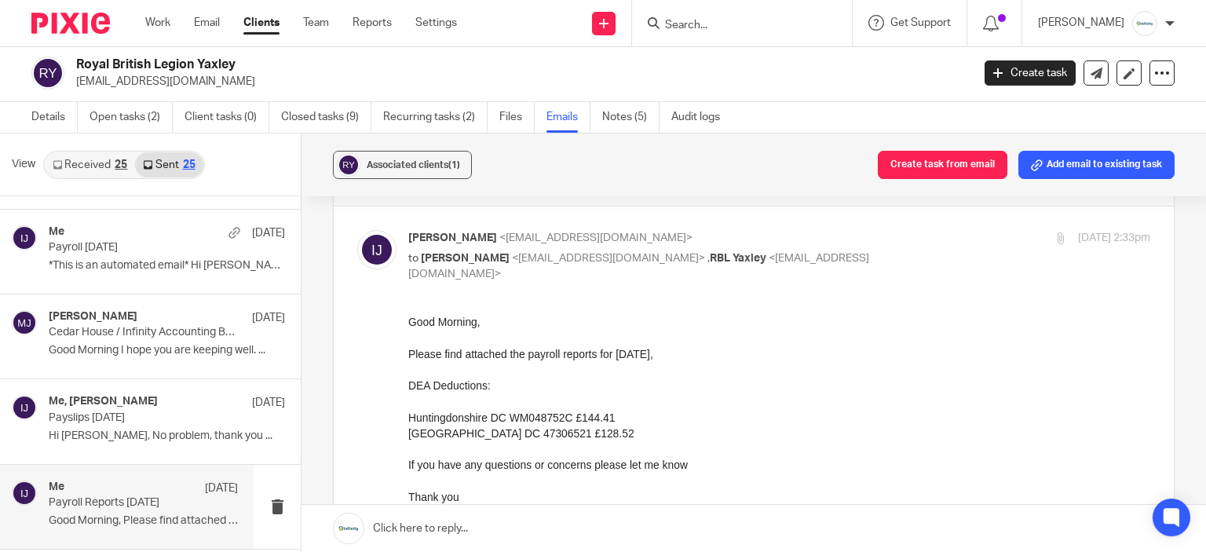
scroll to position [79, 0]
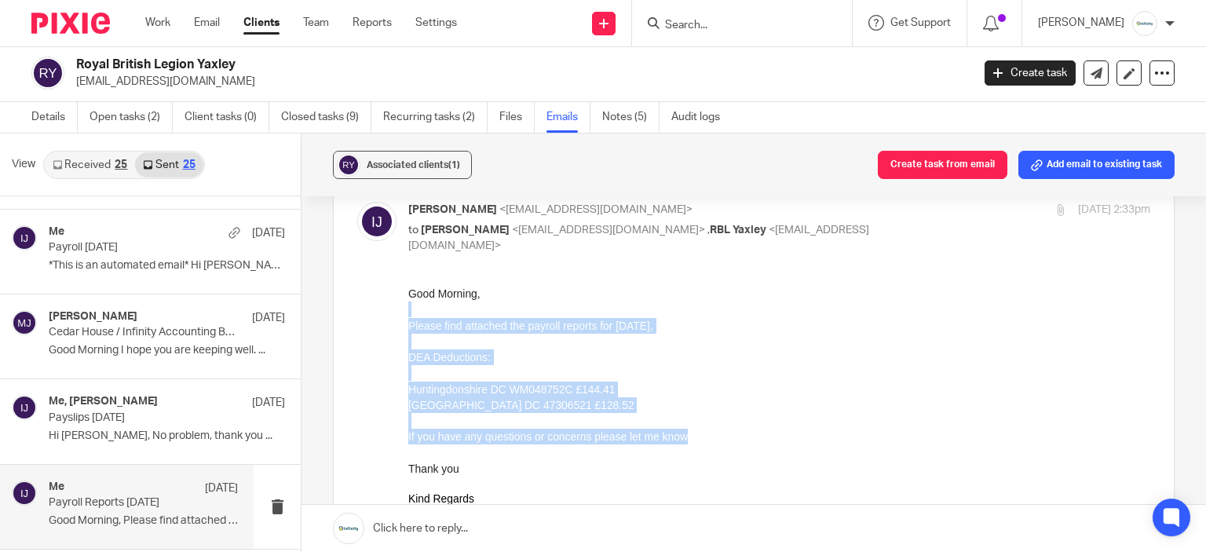
drag, startPoint x: 694, startPoint y: 441, endPoint x: 796, endPoint y: 580, distance: 171.8
click at [408, 307] on html "Good Morning, Please find attached the payroll reports for August 2025, DEA Ded…" at bounding box center [779, 479] width 742 height 388
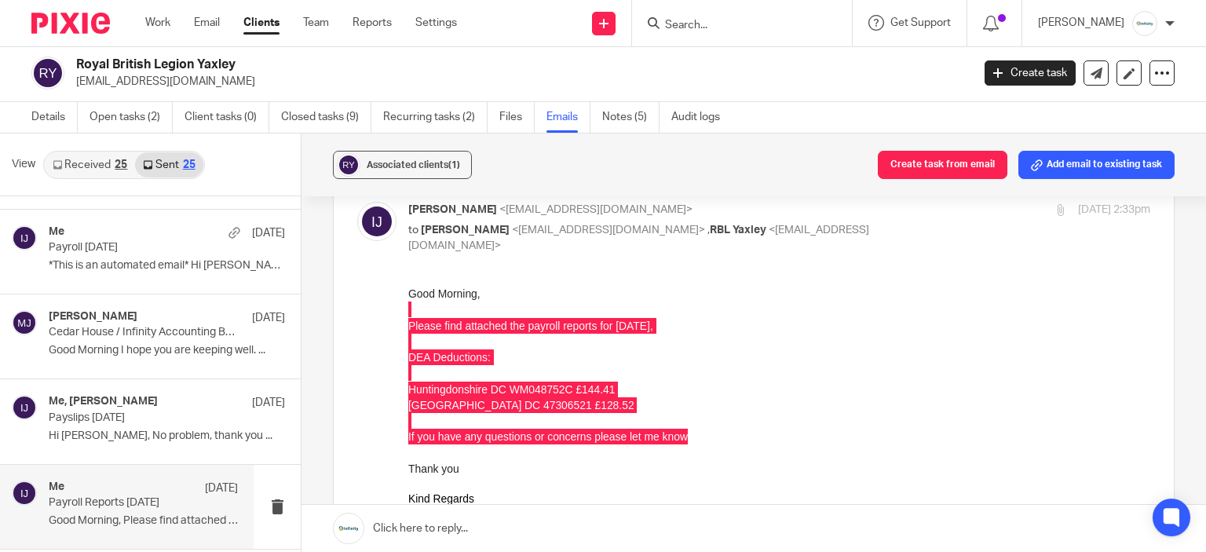
drag, startPoint x: 810, startPoint y: 563, endPoint x: 594, endPoint y: 376, distance: 285.0
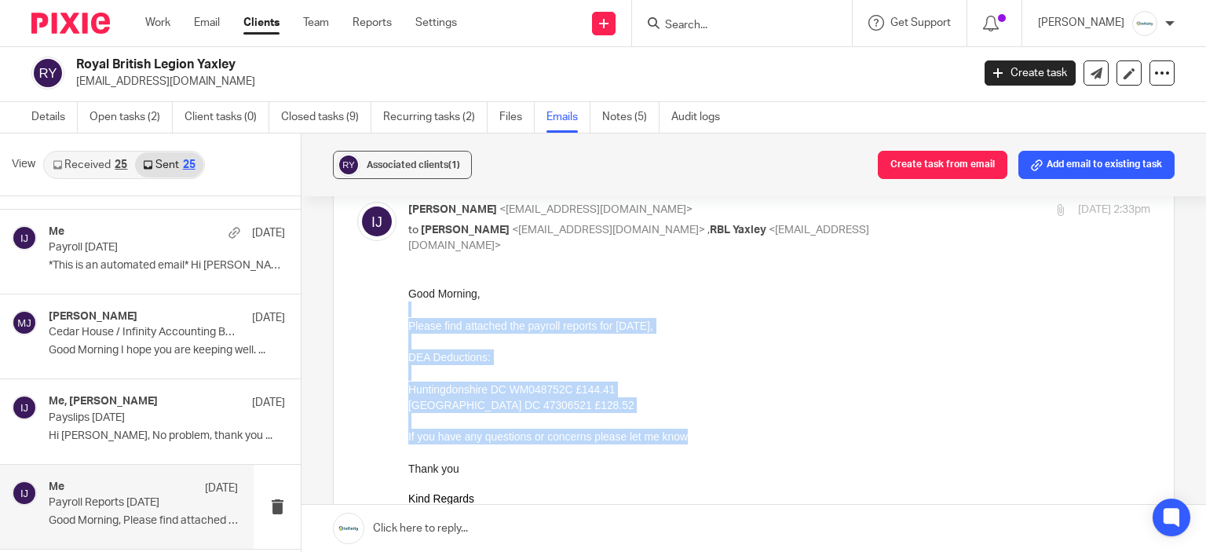
click at [617, 408] on div "Huntingdonshire DC 47306521 £128.52" at bounding box center [779, 405] width 742 height 16
drag, startPoint x: 690, startPoint y: 436, endPoint x: 394, endPoint y: 287, distance: 331.2
click at [408, 287] on html "Good Morning, Please find attached the payroll reports for August 2025, DEA Ded…" at bounding box center [779, 479] width 742 height 388
copy div "Good Morning, Please find attached the payroll reports for August 2025, DEA Ded…"
click at [737, 379] on div at bounding box center [779, 372] width 742 height 16
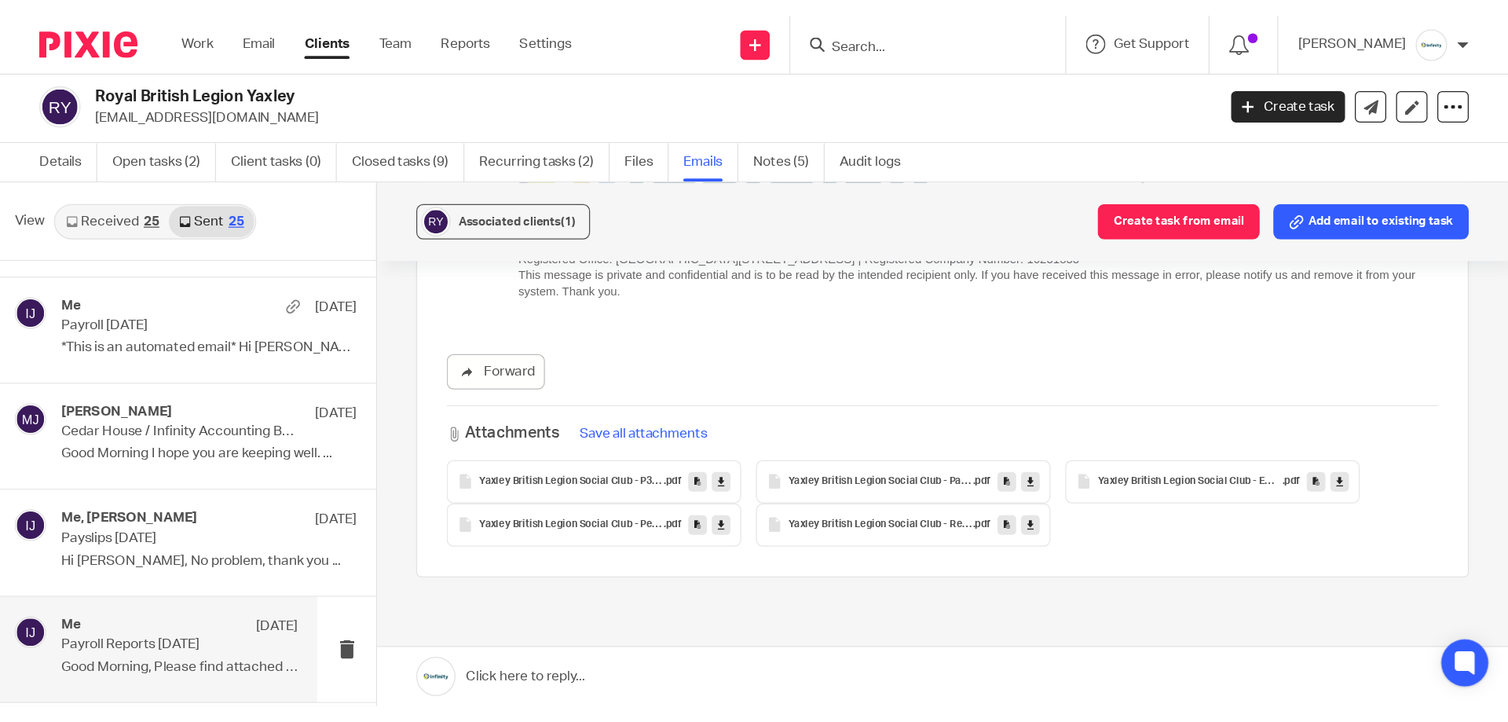
scroll to position [550, 0]
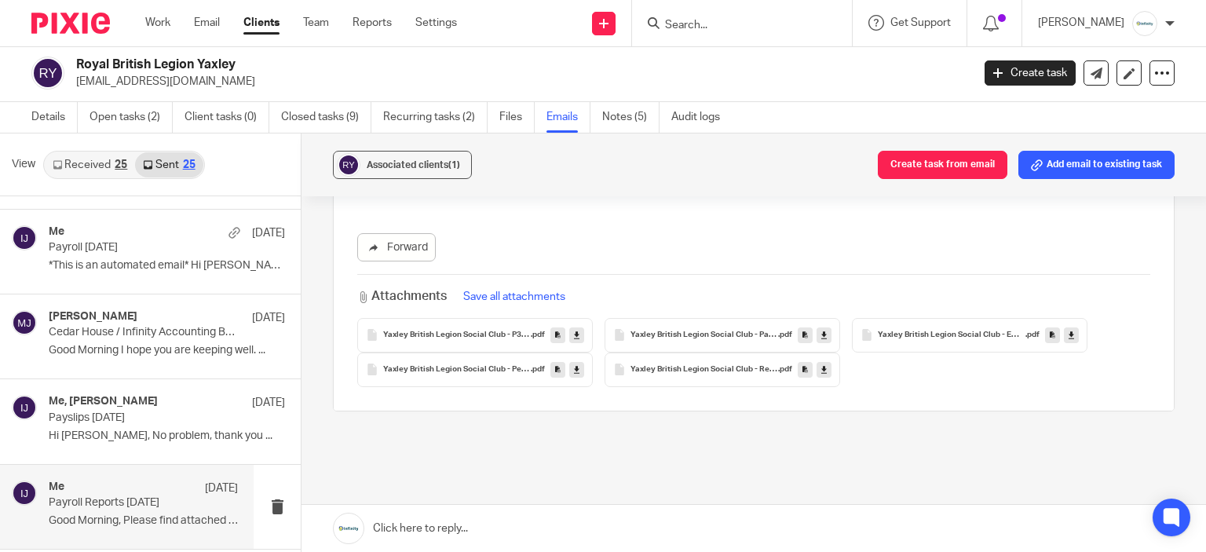
click at [914, 331] on span "Yaxley British Legion Social Club - Employers Summary - Month 5" at bounding box center [952, 335] width 148 height 9
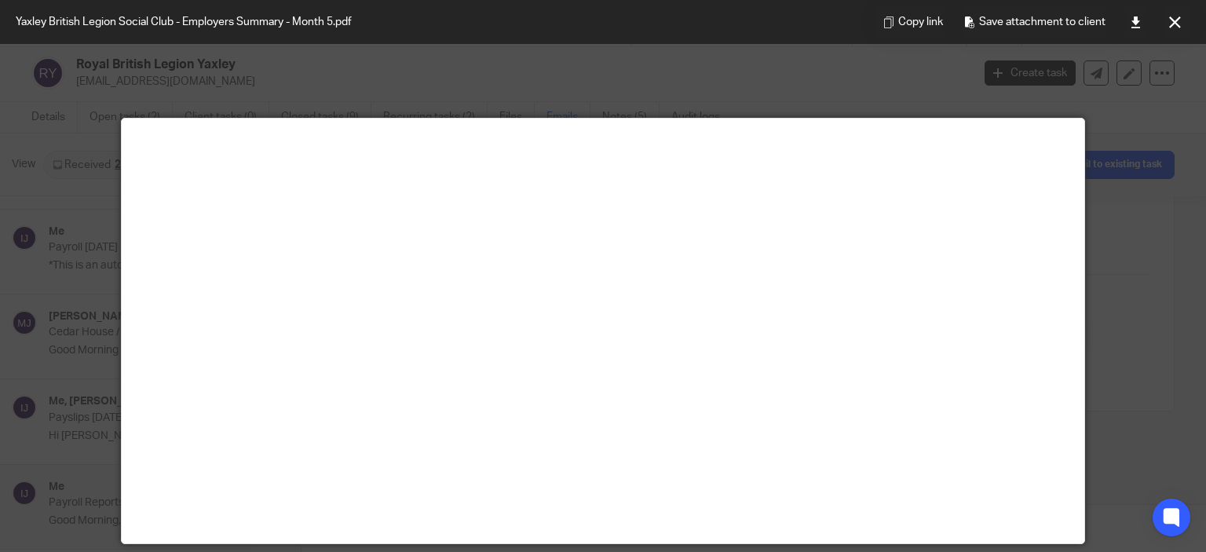
click at [256, 83] on div at bounding box center [603, 276] width 1206 height 552
click at [1173, 17] on button at bounding box center [1174, 21] width 31 height 31
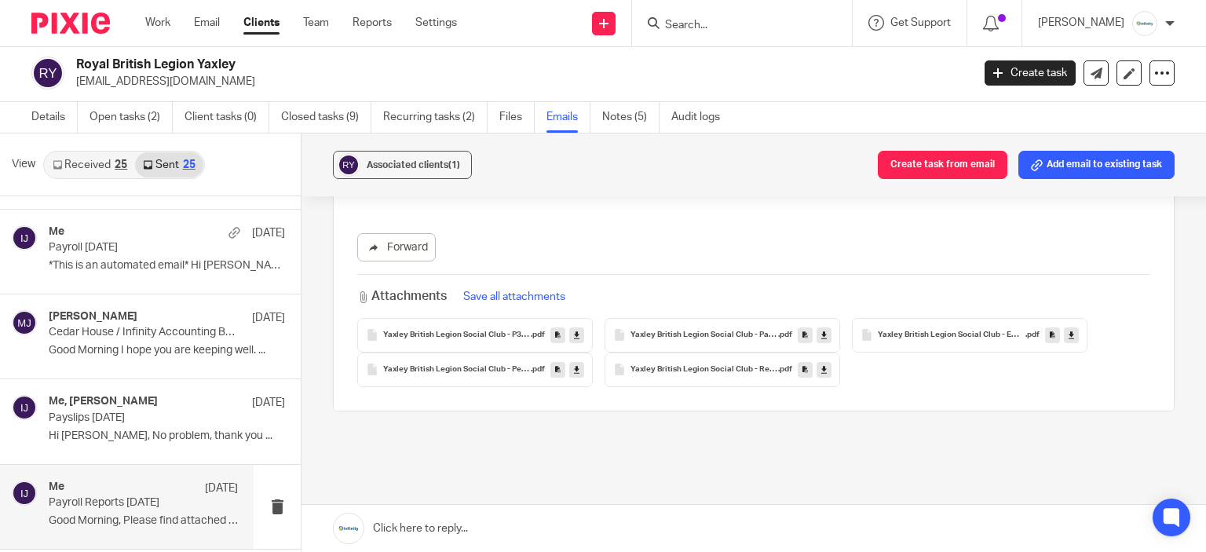
click at [725, 331] on span "Yaxley British Legion Social Club - Payslips (24 Employees)" at bounding box center [705, 335] width 148 height 9
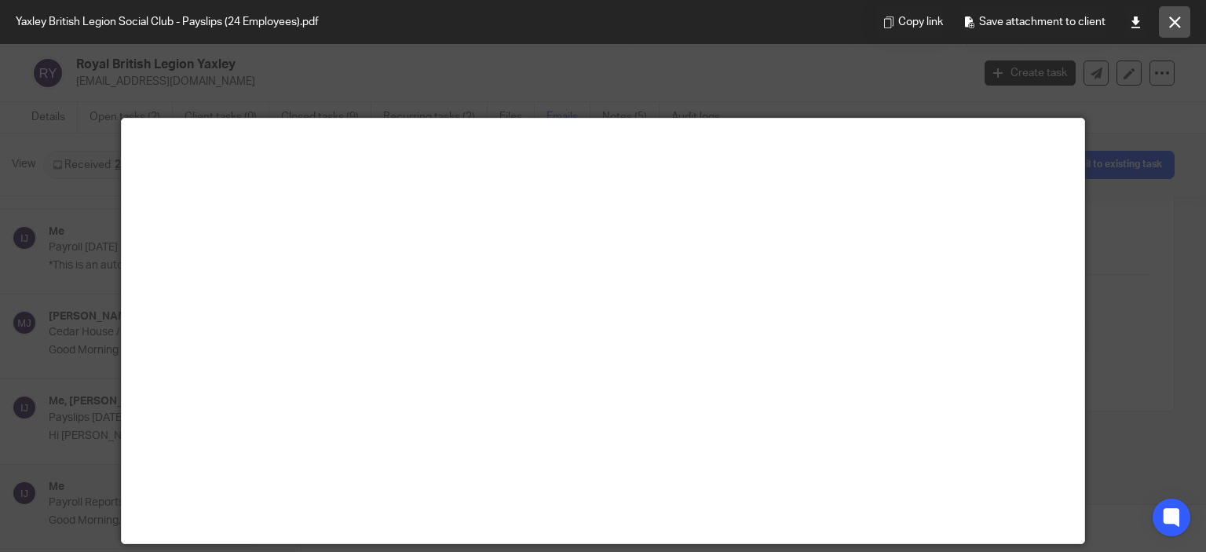
click at [1163, 13] on button at bounding box center [1174, 21] width 31 height 31
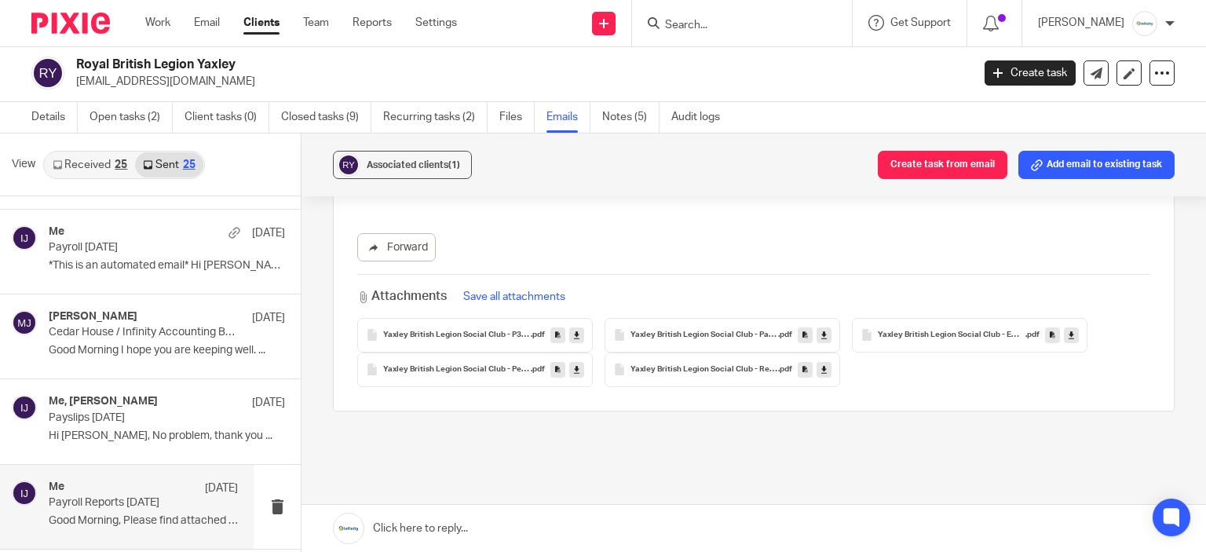
click at [496, 365] on span "Yaxley British Legion Social Club - Pensions 1 - Month 5" at bounding box center [457, 369] width 148 height 9
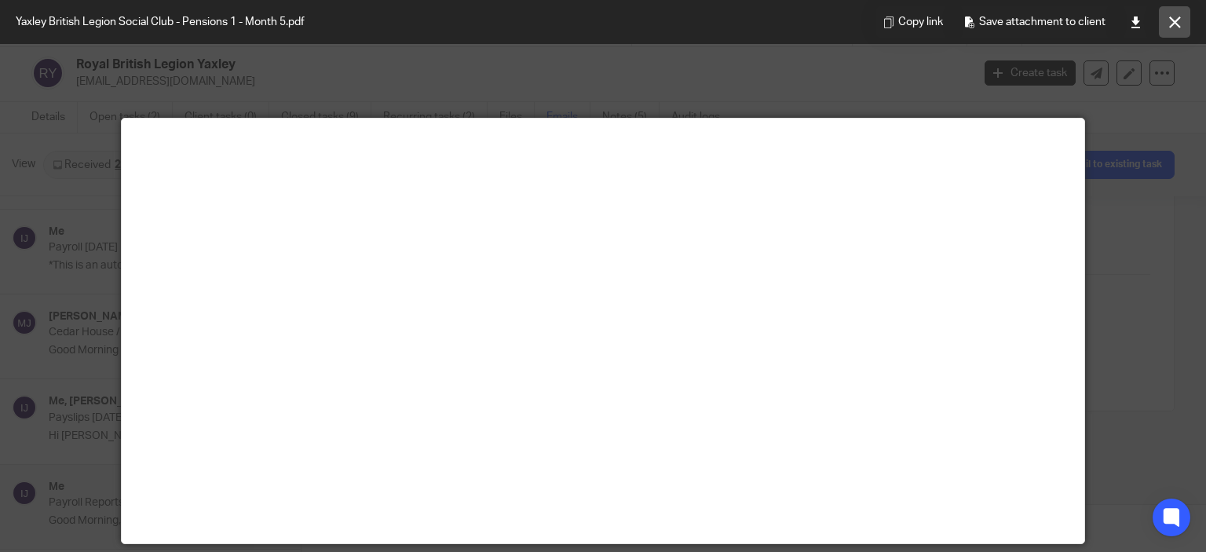
click at [1169, 12] on button at bounding box center [1174, 21] width 31 height 31
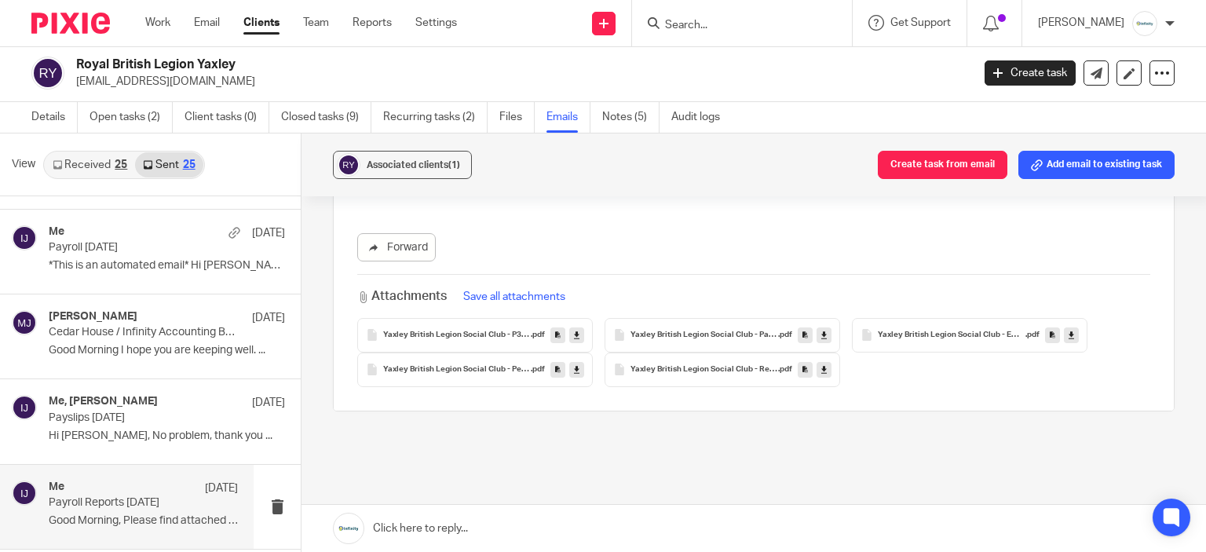
click at [731, 353] on div "Yaxley British Legion Social Club - Report 1 - Month 5 .pdf" at bounding box center [723, 370] width 236 height 35
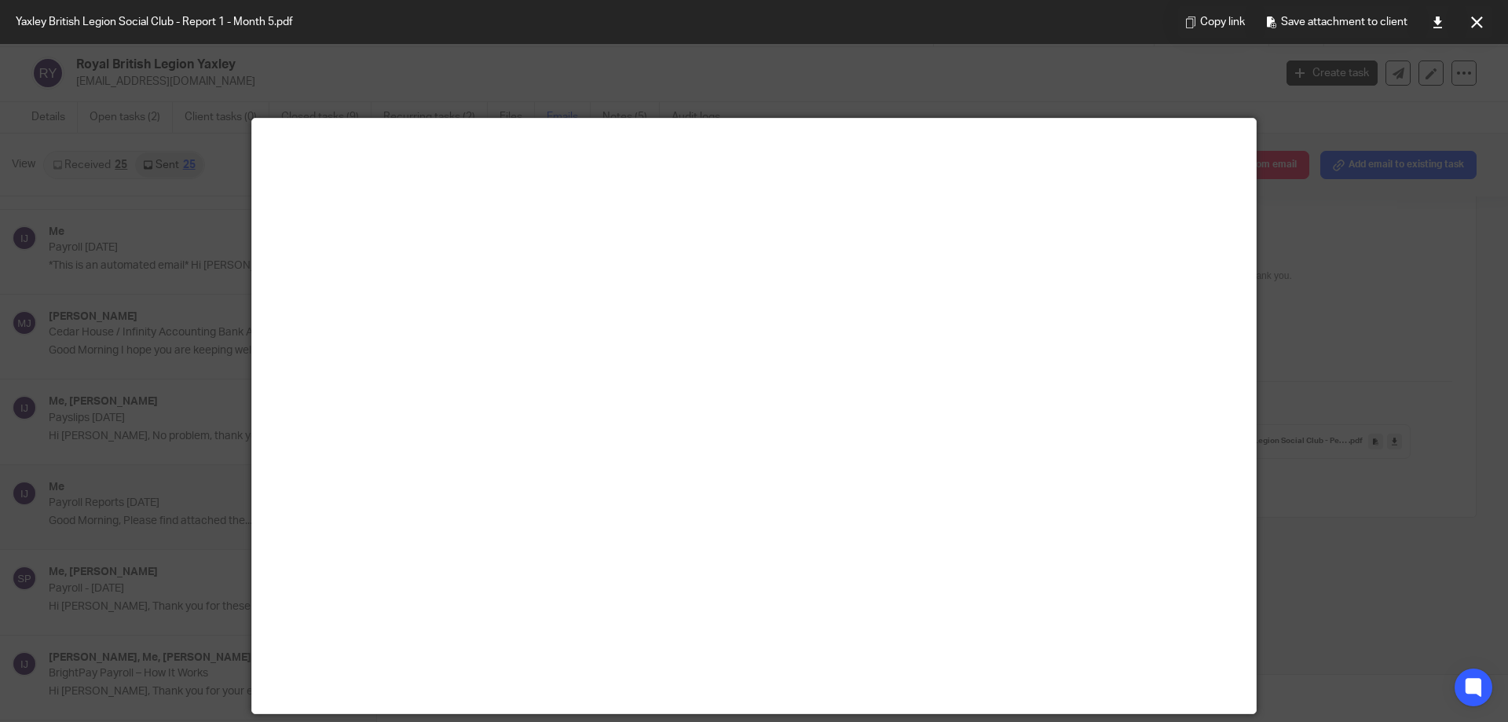
scroll to position [430, 0]
click at [1205, 18] on button at bounding box center [1476, 21] width 31 height 31
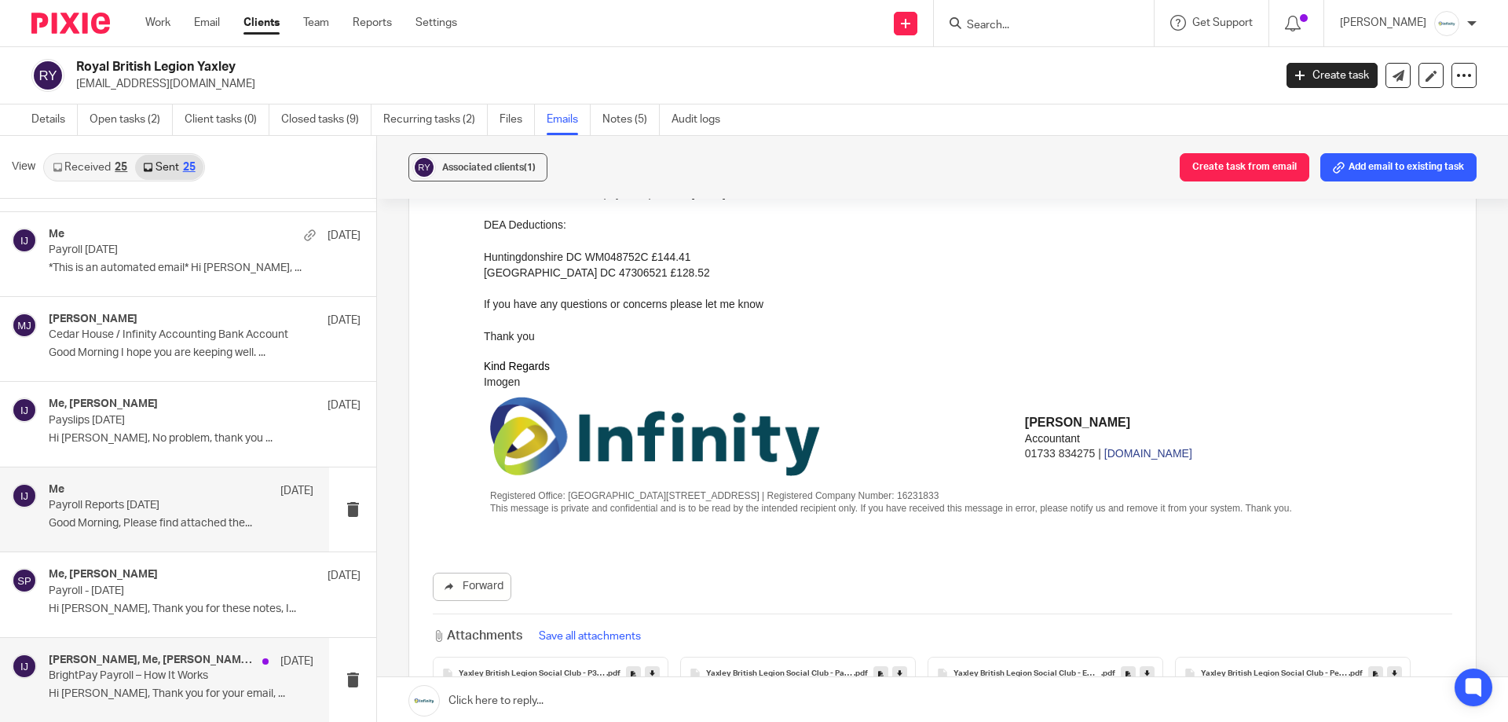
scroll to position [38, 0]
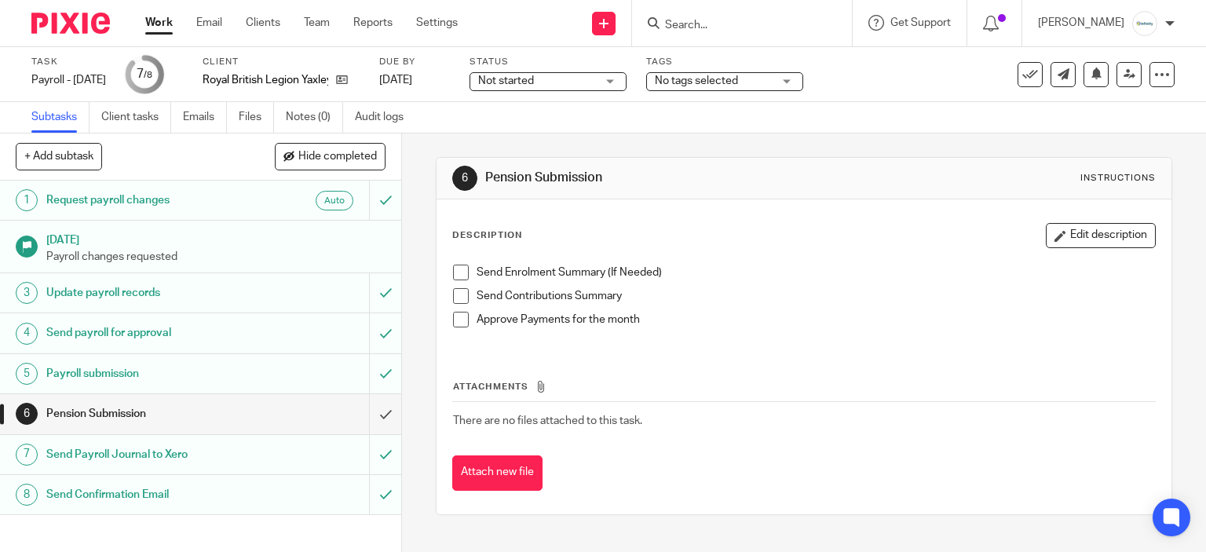
click at [453, 274] on span at bounding box center [461, 273] width 16 height 16
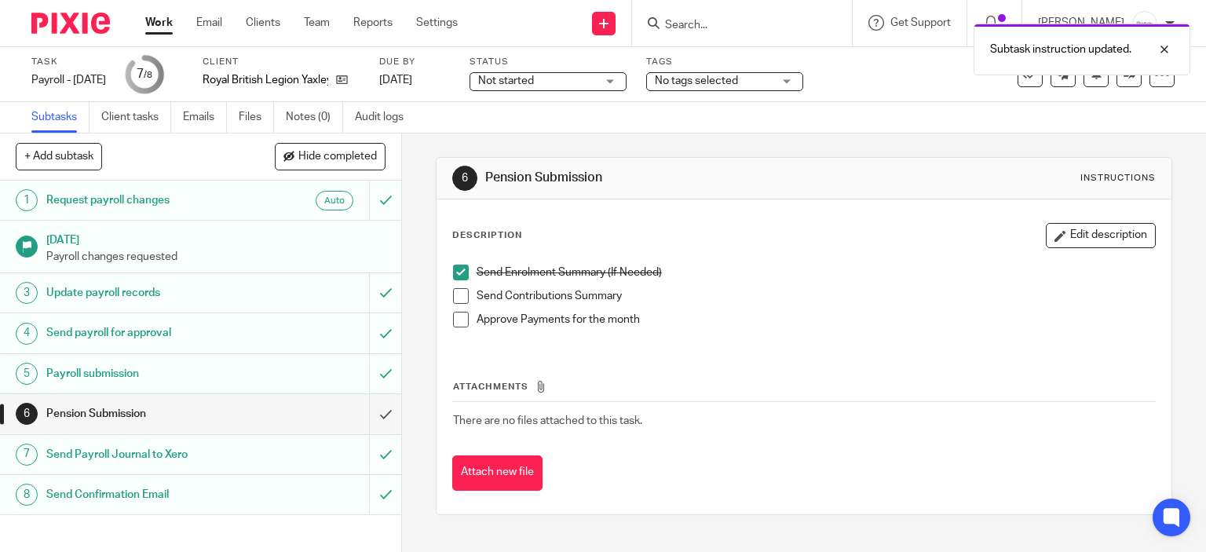
click at [453, 293] on span at bounding box center [461, 296] width 16 height 16
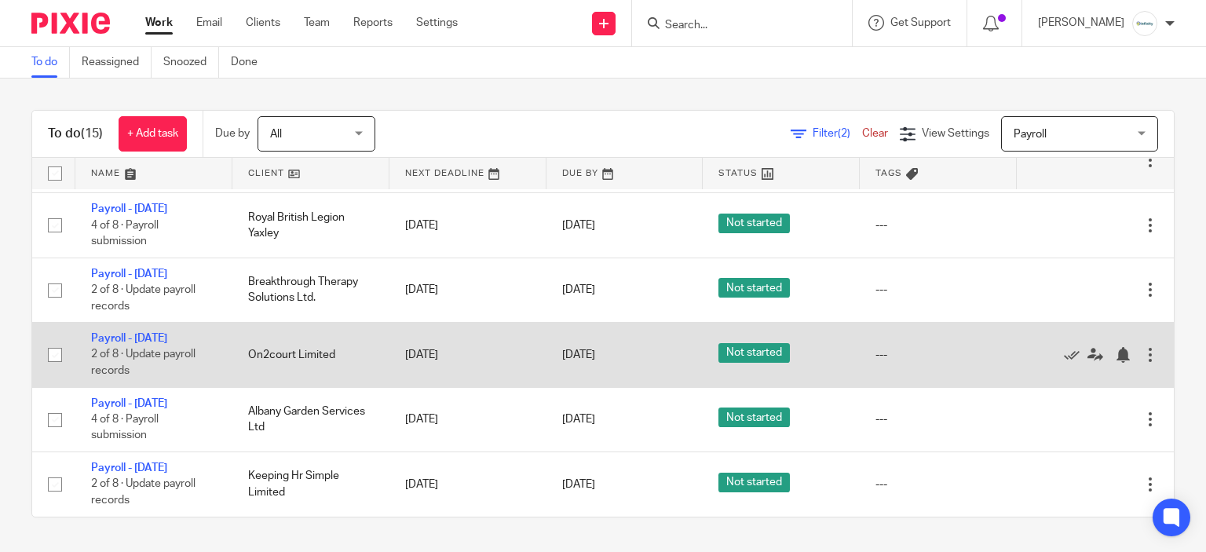
scroll to position [890, 0]
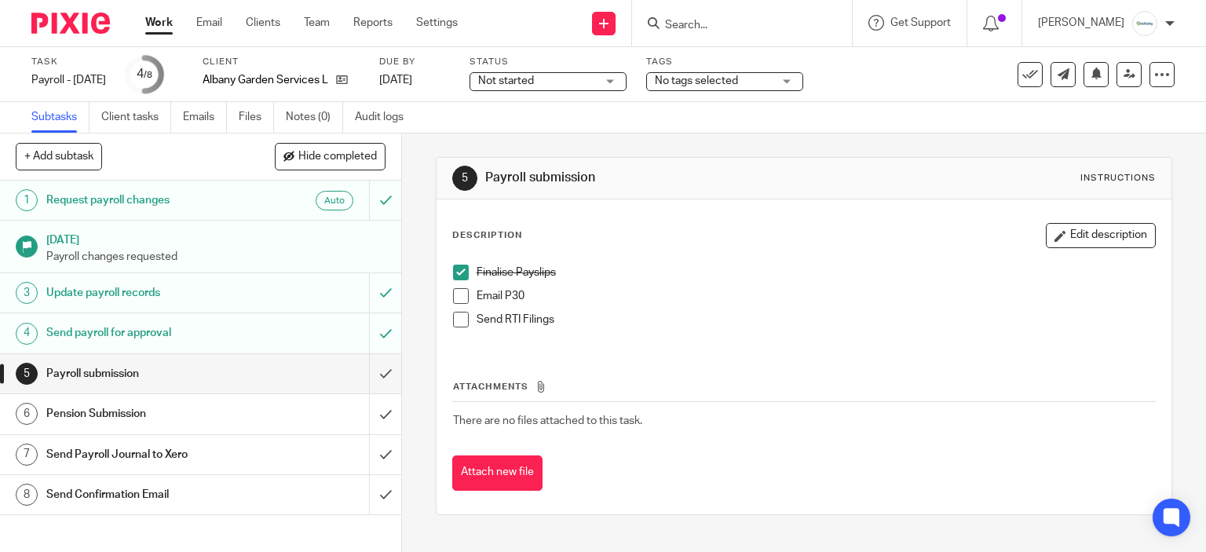
drag, startPoint x: 465, startPoint y: 311, endPoint x: 455, endPoint y: 321, distance: 13.9
click at [465, 312] on li "Send RTI Filings" at bounding box center [804, 324] width 703 height 24
click at [455, 321] on span at bounding box center [461, 320] width 16 height 16
click at [453, 294] on span at bounding box center [461, 296] width 16 height 16
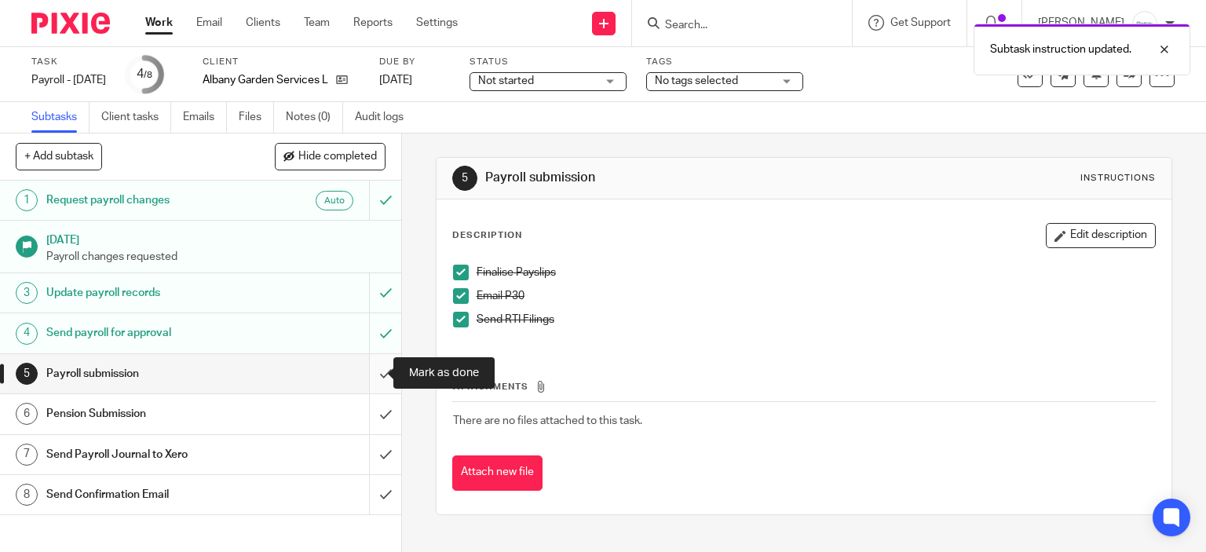
click at [371, 376] on input "submit" at bounding box center [200, 373] width 401 height 39
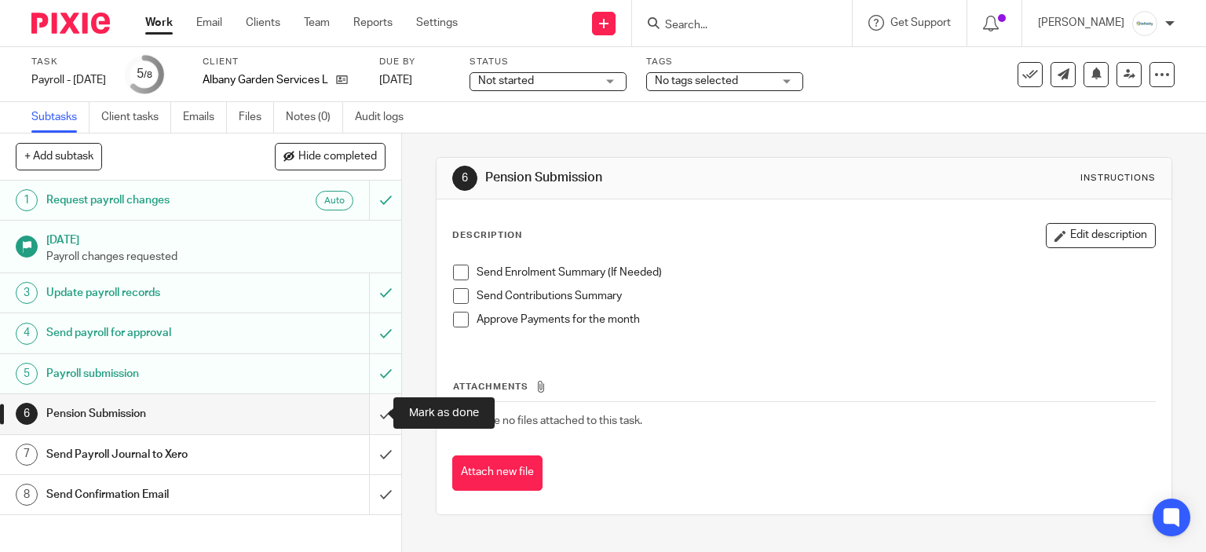
click at [366, 409] on input "submit" at bounding box center [200, 413] width 401 height 39
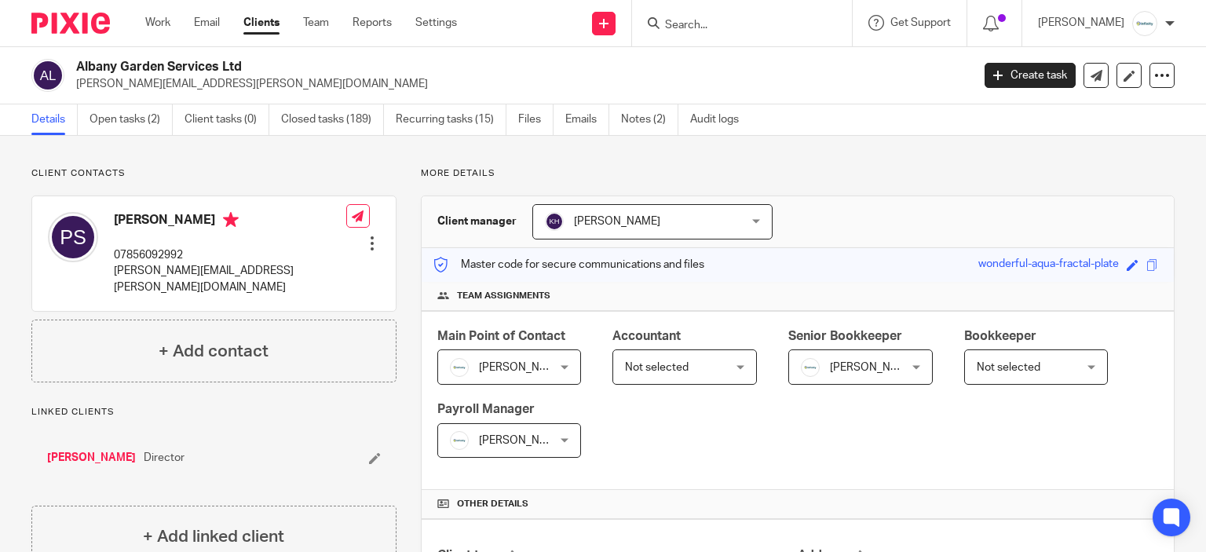
click at [1018, 363] on span "Not selected" at bounding box center [1009, 367] width 64 height 11
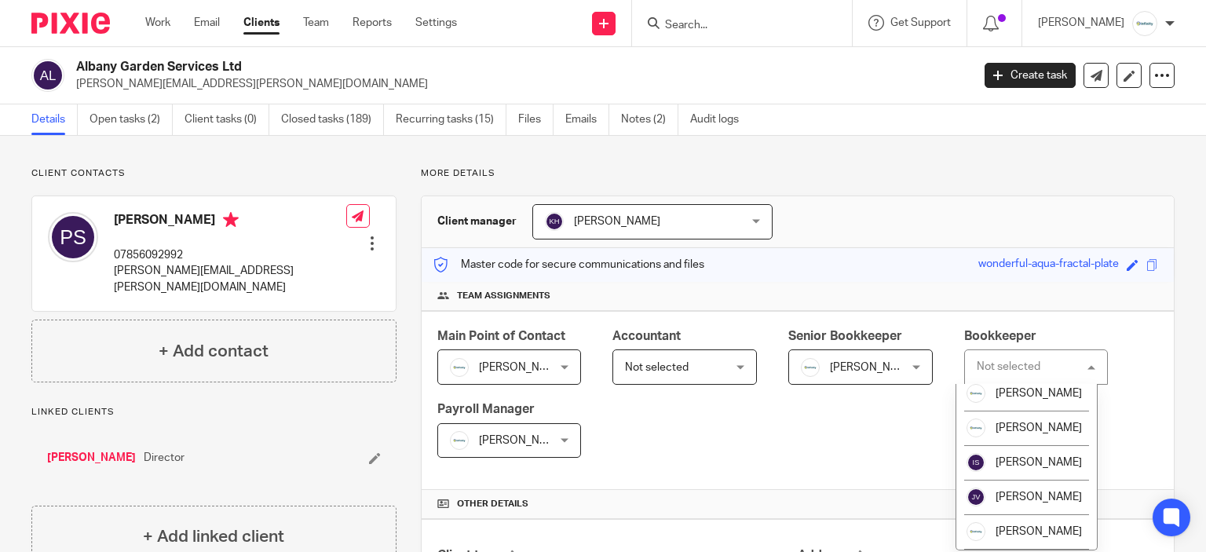
scroll to position [157, 0]
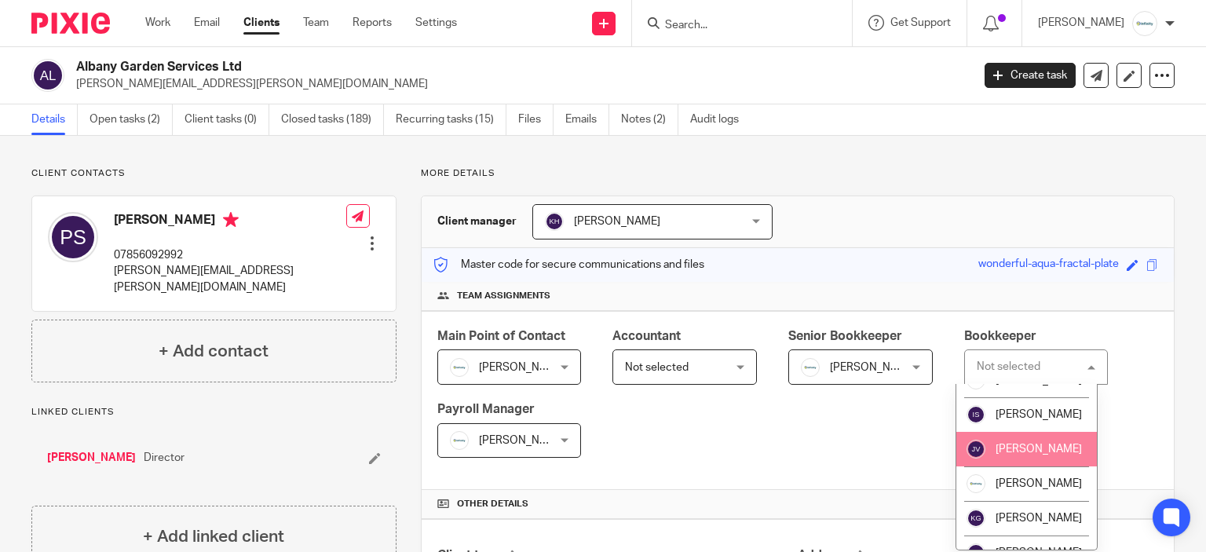
click at [1031, 455] on span "[PERSON_NAME]" at bounding box center [1039, 449] width 86 height 11
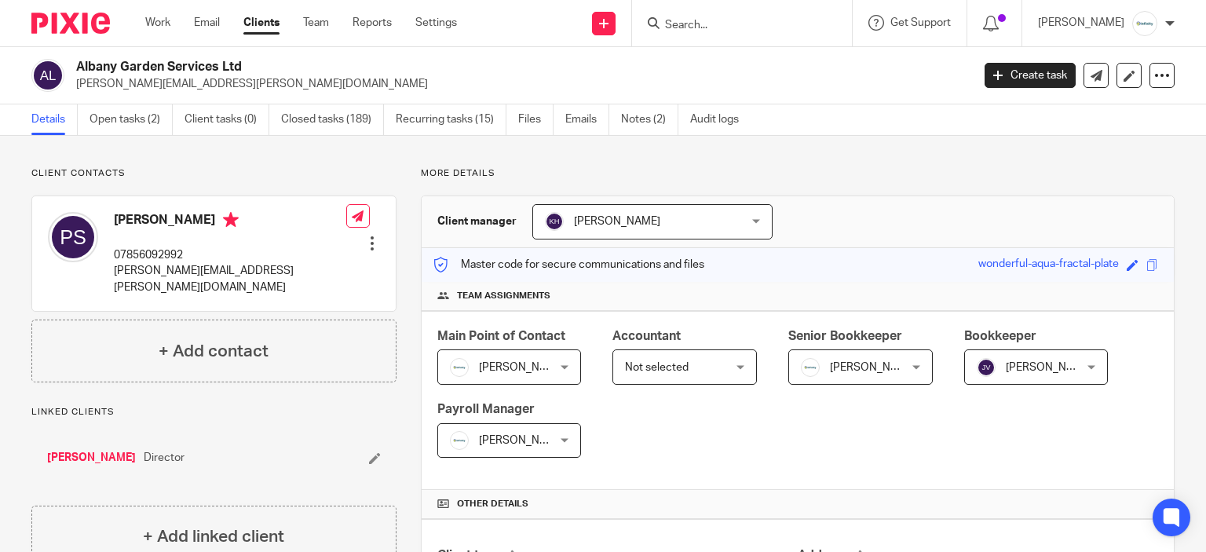
click at [903, 167] on p "More details" at bounding box center [798, 173] width 754 height 13
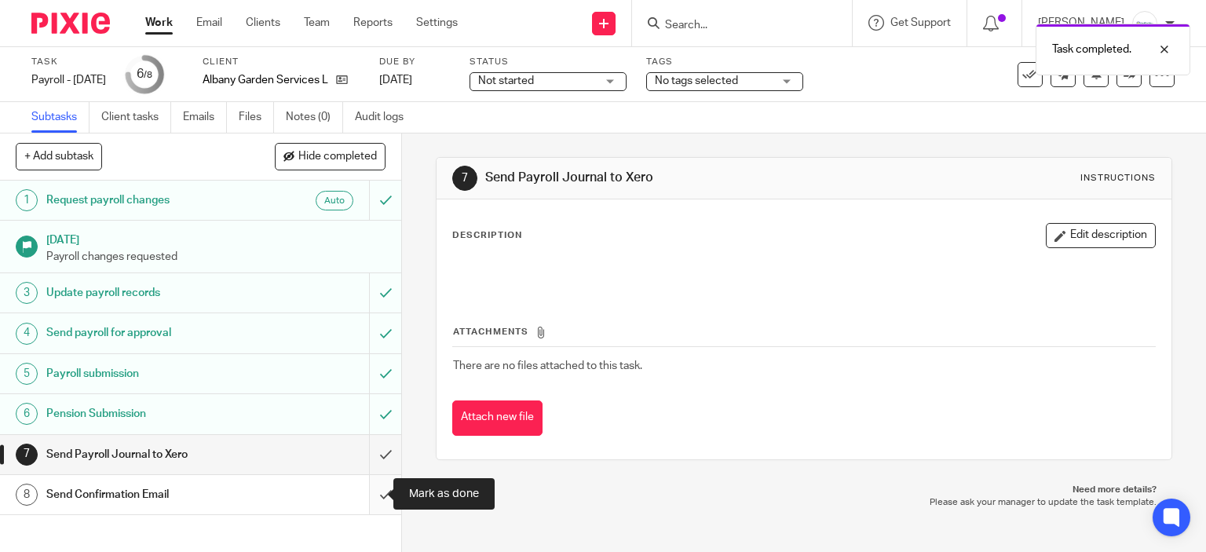
click at [371, 500] on input "submit" at bounding box center [200, 494] width 401 height 39
